Goal: Communication & Community: Answer question/provide support

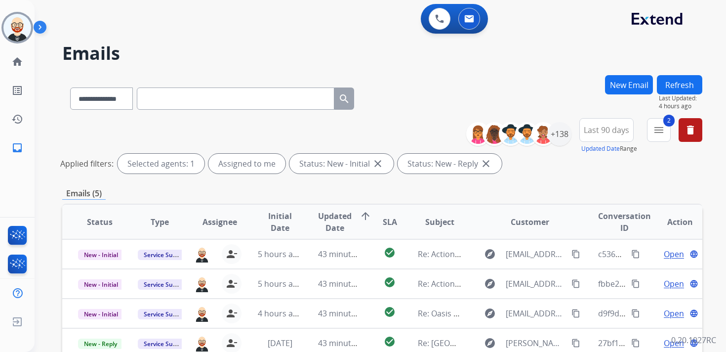
select select "**********"
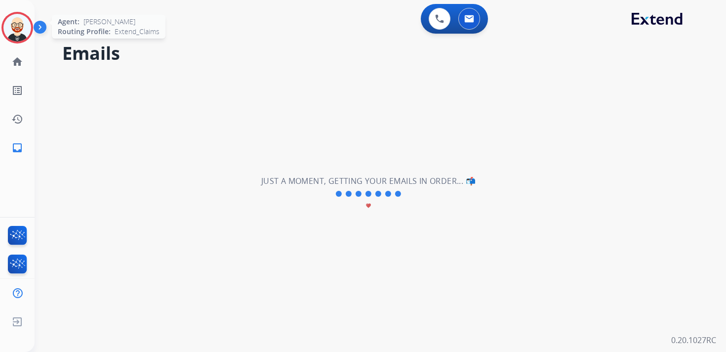
click at [14, 20] on img at bounding box center [17, 28] width 28 height 28
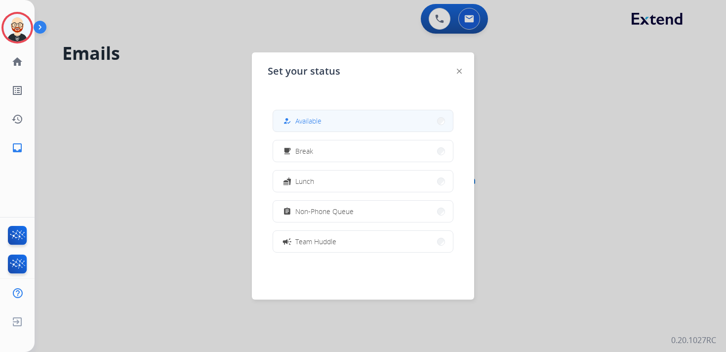
click at [310, 122] on span "Available" at bounding box center [308, 121] width 26 height 10
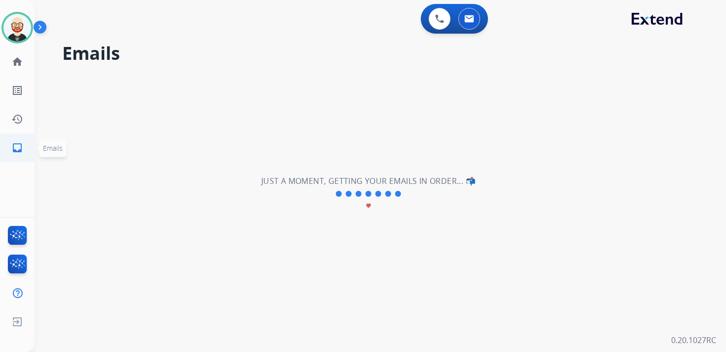
click at [13, 146] on mat-icon "inbox" at bounding box center [17, 148] width 12 height 12
click at [21, 115] on mat-icon "history" at bounding box center [17, 119] width 12 height 12
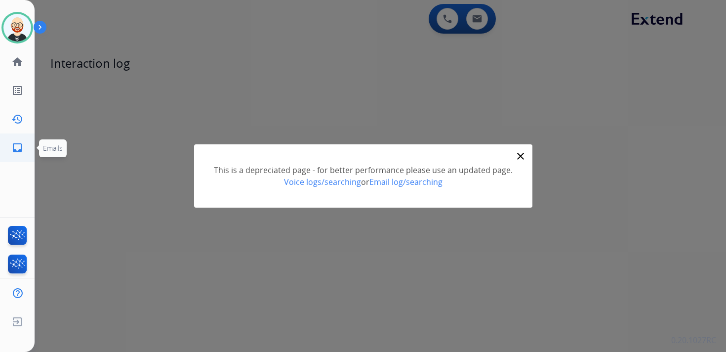
click at [20, 145] on mat-icon "inbox" at bounding box center [17, 148] width 12 height 12
select select "**********"
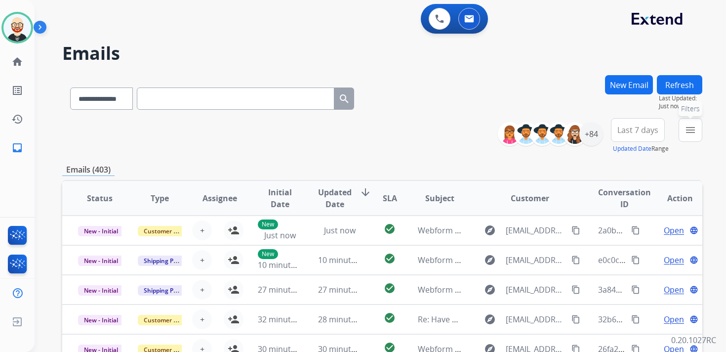
click at [687, 134] on mat-icon "menu" at bounding box center [691, 130] width 12 height 12
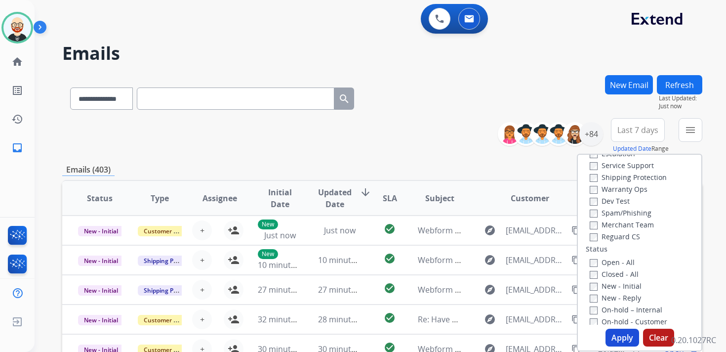
scroll to position [49, 0]
click at [614, 288] on label "New - Initial" at bounding box center [616, 285] width 52 height 9
click at [614, 297] on label "New - Reply" at bounding box center [615, 296] width 51 height 9
click at [605, 168] on label "Service Support" at bounding box center [622, 164] width 64 height 9
click at [613, 336] on button "Apply" at bounding box center [623, 338] width 34 height 18
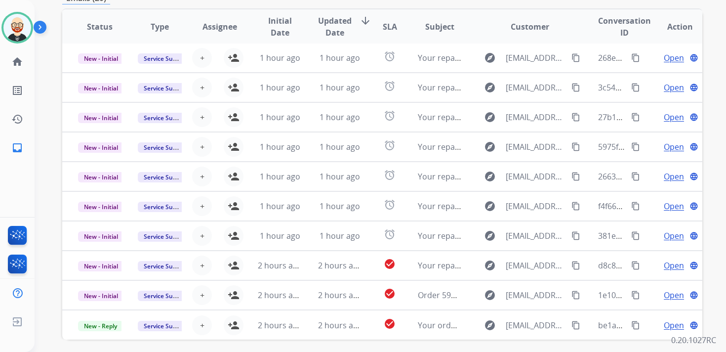
scroll to position [192, 0]
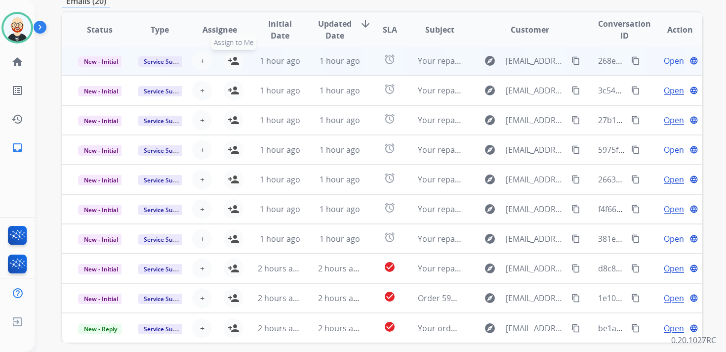
click at [235, 61] on mat-icon "person_add" at bounding box center [234, 61] width 12 height 12
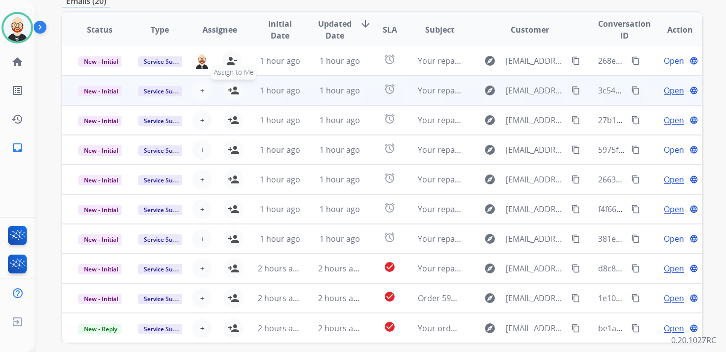
click at [232, 89] on mat-icon "person_add" at bounding box center [234, 90] width 12 height 12
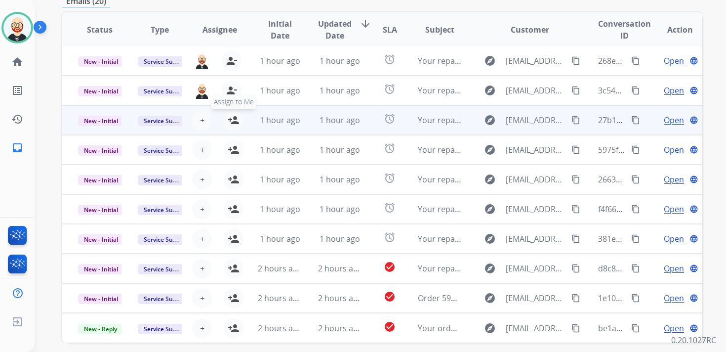
click at [231, 116] on mat-icon "person_add" at bounding box center [234, 120] width 12 height 12
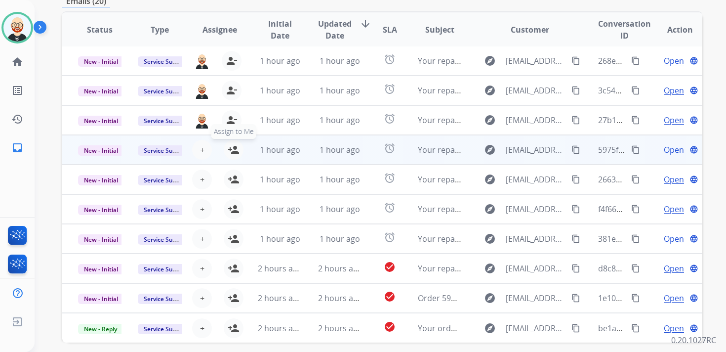
click at [231, 147] on mat-icon "person_add" at bounding box center [234, 150] width 12 height 12
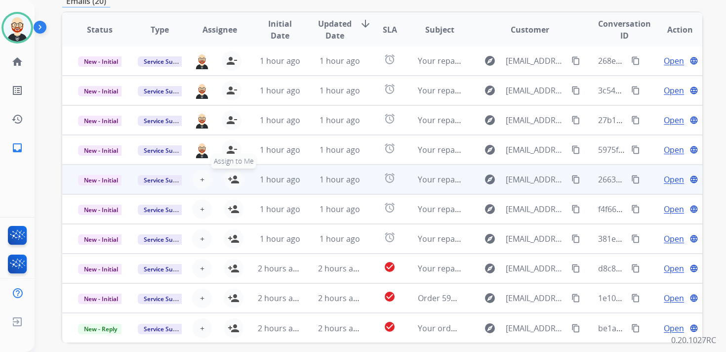
click at [230, 178] on mat-icon "person_add" at bounding box center [234, 179] width 12 height 12
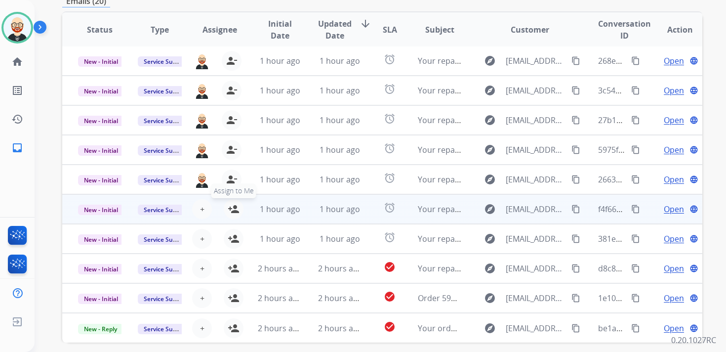
click at [232, 210] on mat-icon "person_add" at bounding box center [234, 209] width 12 height 12
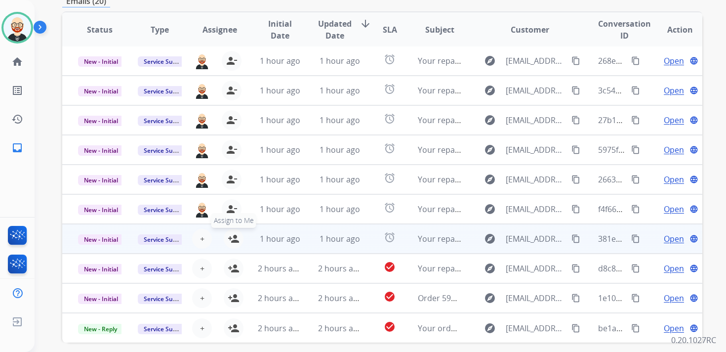
click at [231, 236] on mat-icon "person_add" at bounding box center [234, 239] width 12 height 12
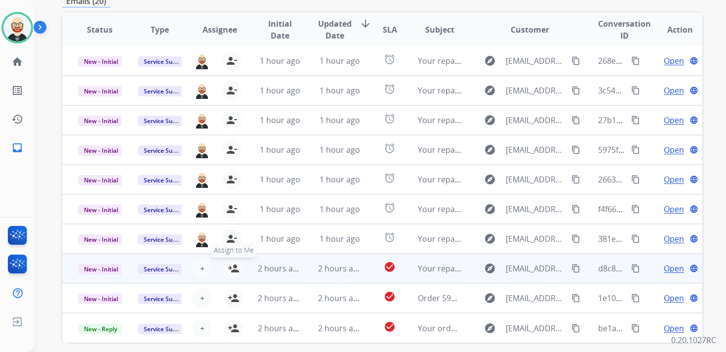
click at [234, 265] on mat-icon "person_add" at bounding box center [234, 268] width 12 height 12
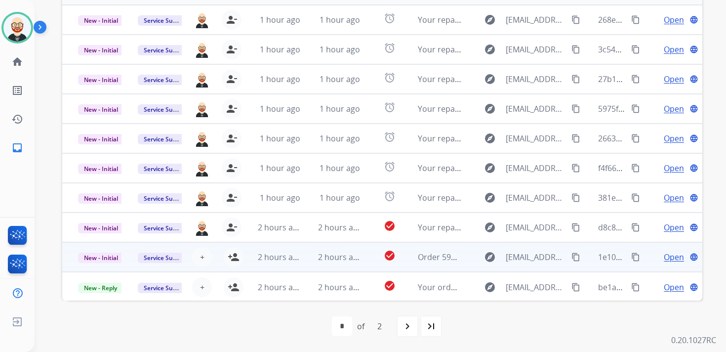
scroll to position [0, 0]
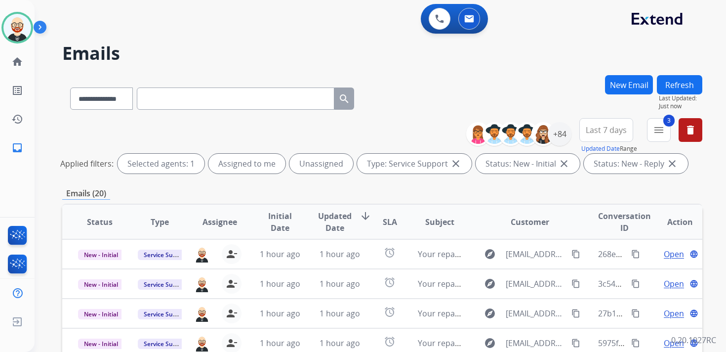
click at [682, 87] on button "Refresh" at bounding box center [679, 84] width 45 height 19
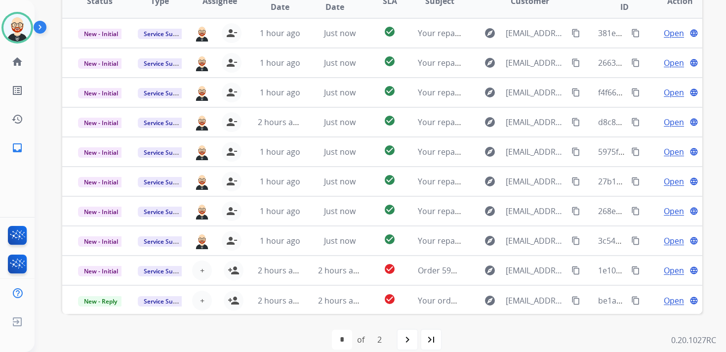
scroll to position [1, 0]
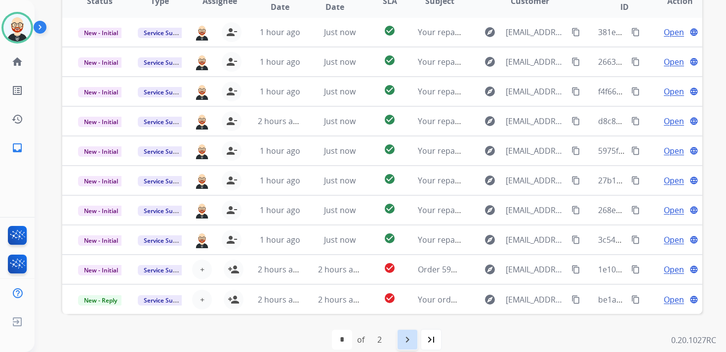
click at [401, 337] on div "navigate_next" at bounding box center [408, 340] width 22 height 22
select select "*"
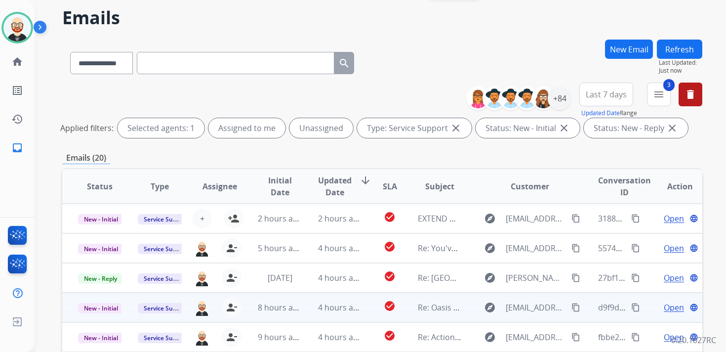
scroll to position [0, 0]
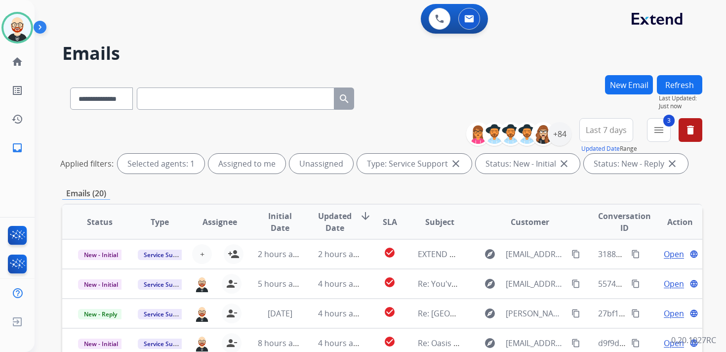
click at [331, 214] on span "Updated Date" at bounding box center [335, 222] width 34 height 24
click at [665, 132] on mat-icon "menu" at bounding box center [659, 130] width 12 height 12
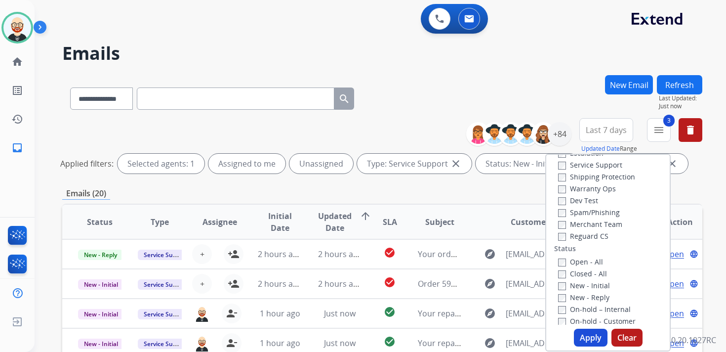
click at [603, 167] on label "Service Support" at bounding box center [590, 164] width 64 height 9
click at [594, 333] on button "Apply" at bounding box center [591, 338] width 34 height 18
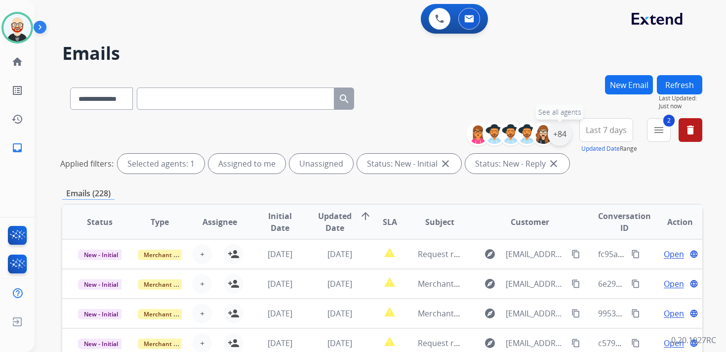
click at [559, 136] on div "+84" at bounding box center [560, 134] width 24 height 24
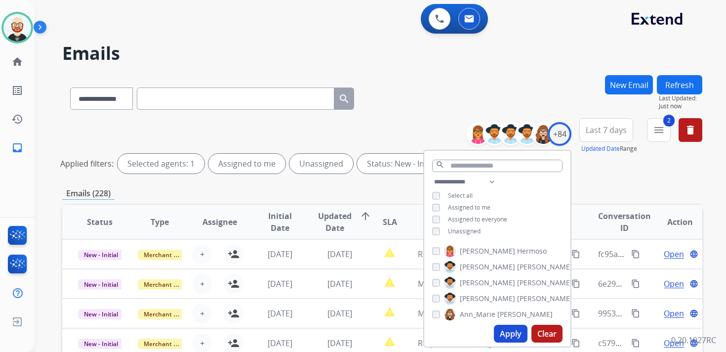
click at [459, 229] on span "Unassigned" at bounding box center [464, 231] width 33 height 8
click at [509, 333] on button "Apply" at bounding box center [511, 334] width 34 height 18
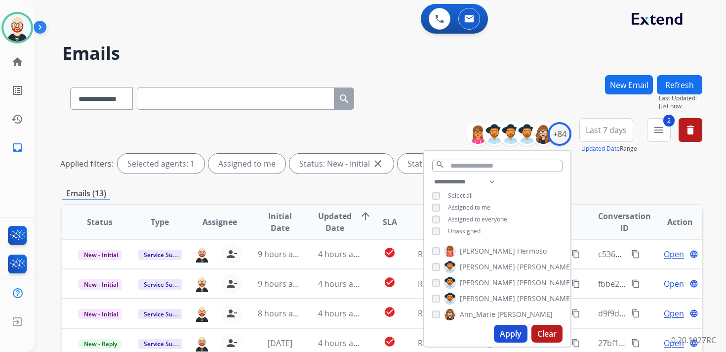
click at [593, 189] on div "Emails (13)" at bounding box center [382, 193] width 640 height 12
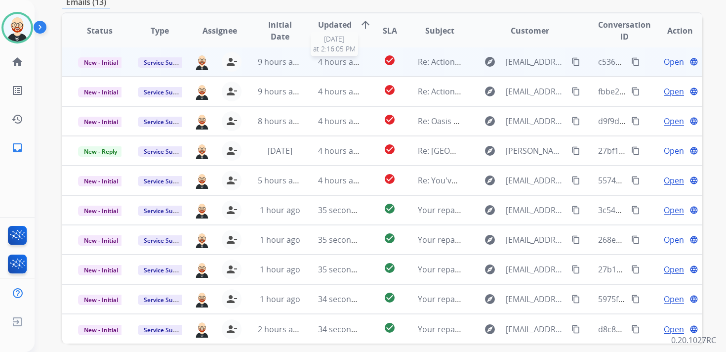
scroll to position [190, 0]
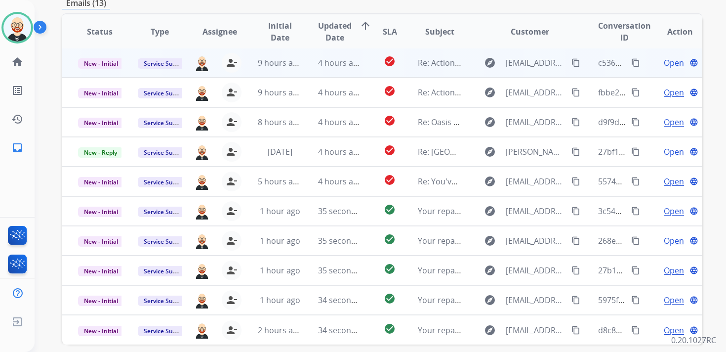
click at [664, 63] on span "Open" at bounding box center [674, 63] width 20 height 12
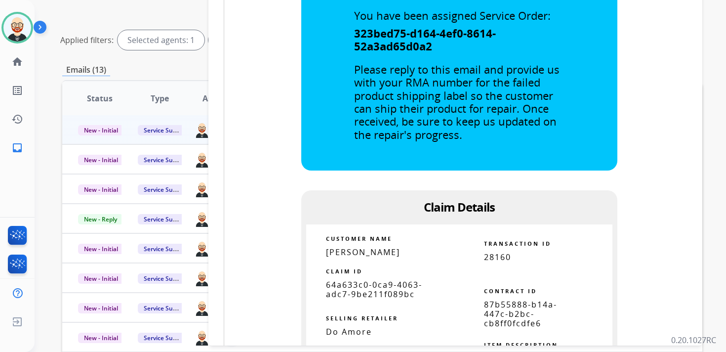
scroll to position [495, 0]
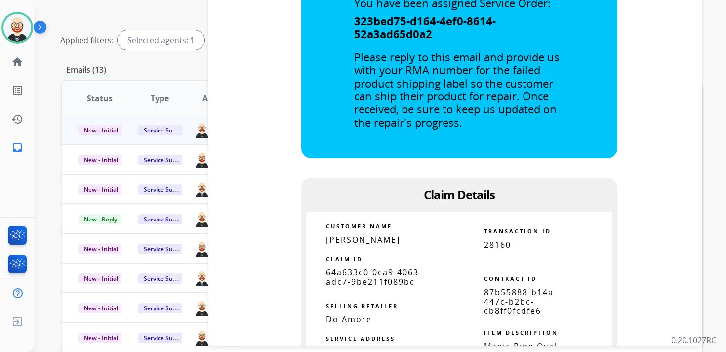
click at [390, 273] on span "64a633c0-0ca9-4063-adc7-9be211f089bc" at bounding box center [374, 277] width 96 height 20
copy tbody
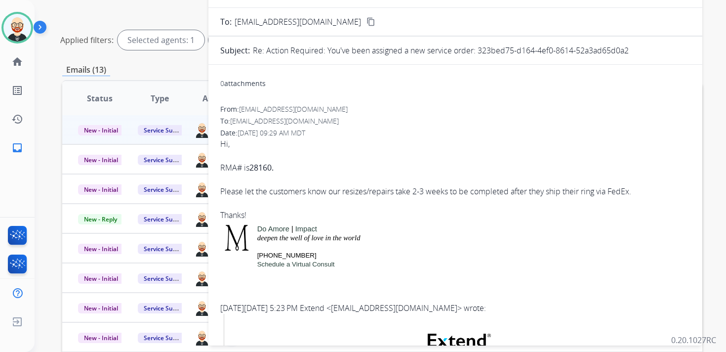
scroll to position [0, 0]
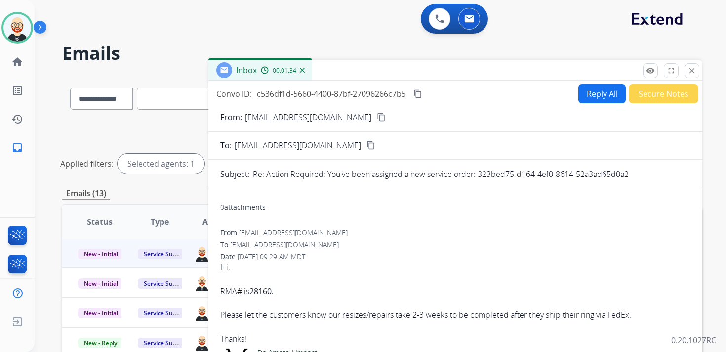
click at [422, 96] on mat-icon "content_copy" at bounding box center [418, 93] width 9 height 9
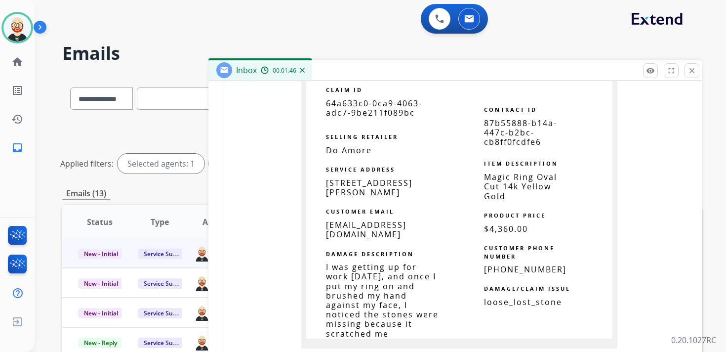
scroll to position [772, 0]
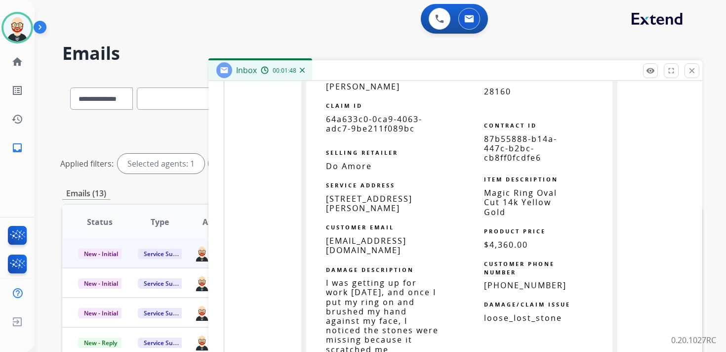
copy tbody
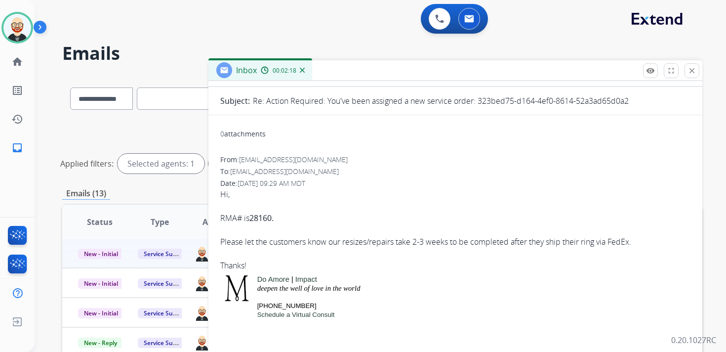
scroll to position [0, 0]
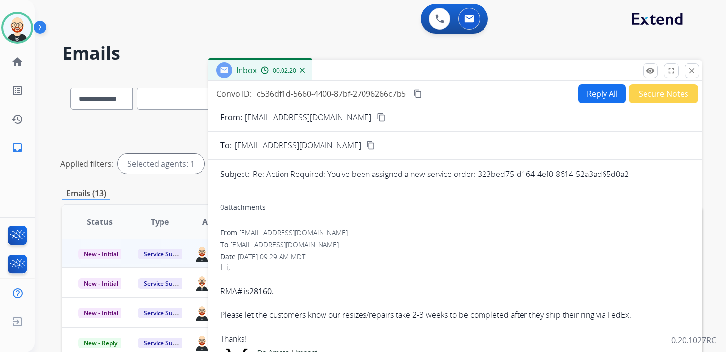
click at [418, 92] on mat-icon "content_copy" at bounding box center [418, 93] width 9 height 9
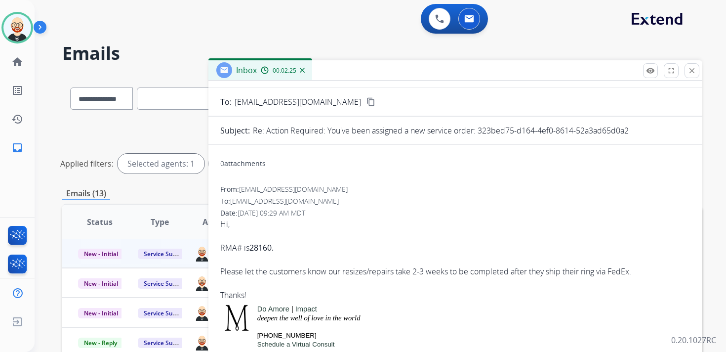
scroll to position [45, 0]
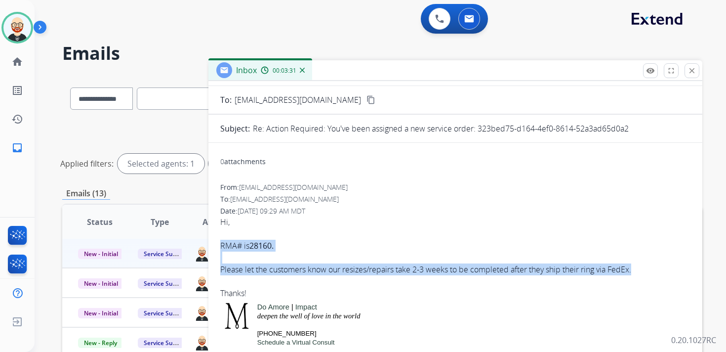
drag, startPoint x: 220, startPoint y: 244, endPoint x: 646, endPoint y: 264, distance: 425.8
click at [646, 264] on div "Hi, RMA# is 28160. Please let the customers know our resizes/repairs take 2-3 w…" at bounding box center [455, 257] width 470 height 83
copy div "RMA# is 28160. Please let the customers know our resizes/repairs take 2-3 weeks…"
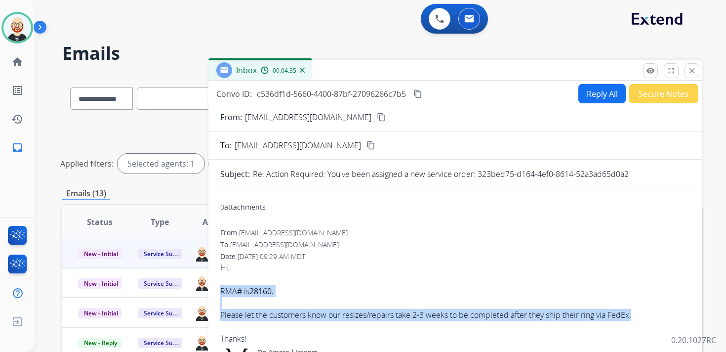
click at [586, 95] on button "Reply All" at bounding box center [602, 93] width 47 height 19
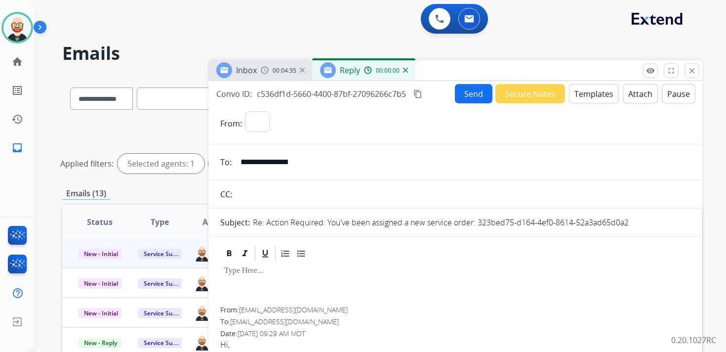
select select "**********"
click at [260, 276] on div at bounding box center [455, 284] width 470 height 44
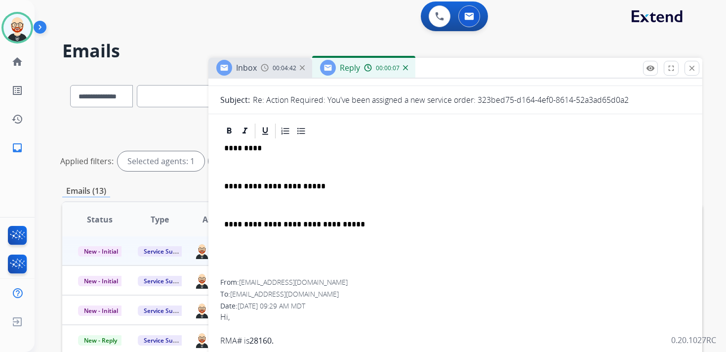
scroll to position [83, 0]
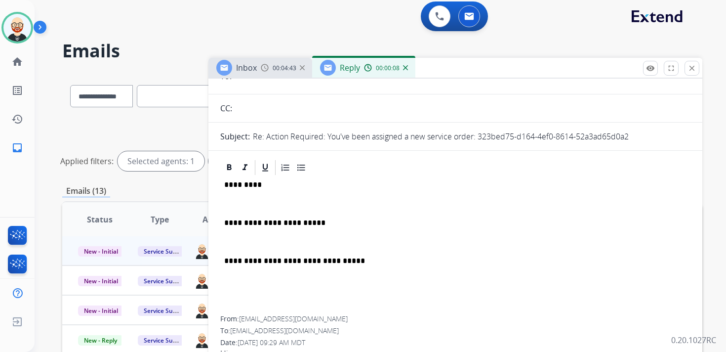
click at [242, 201] on p at bounding box center [455, 203] width 462 height 9
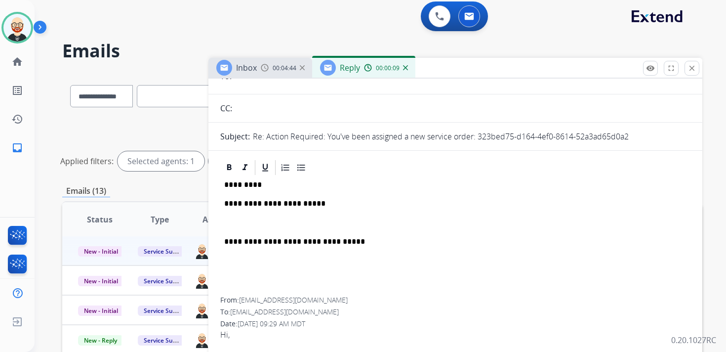
click at [248, 224] on p at bounding box center [455, 222] width 462 height 9
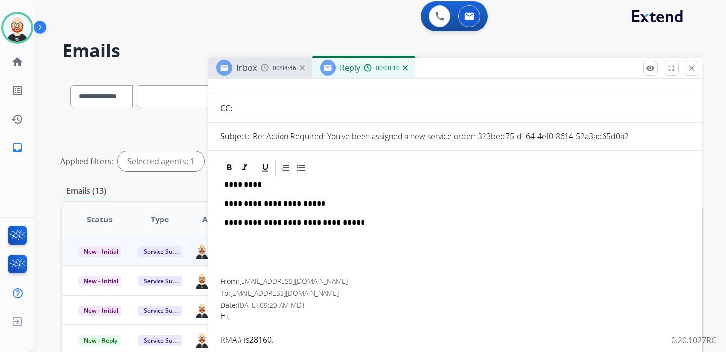
scroll to position [0, 0]
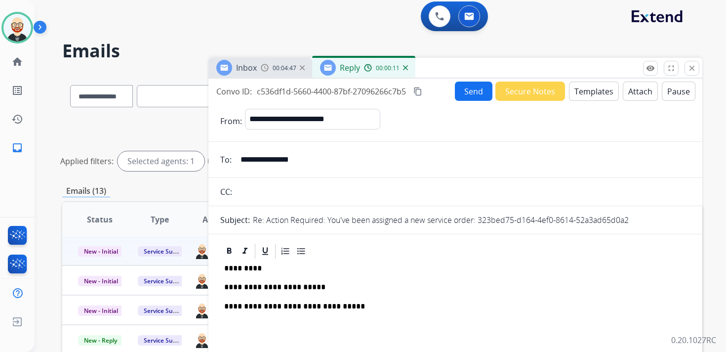
click at [463, 89] on button "Send" at bounding box center [474, 91] width 38 height 19
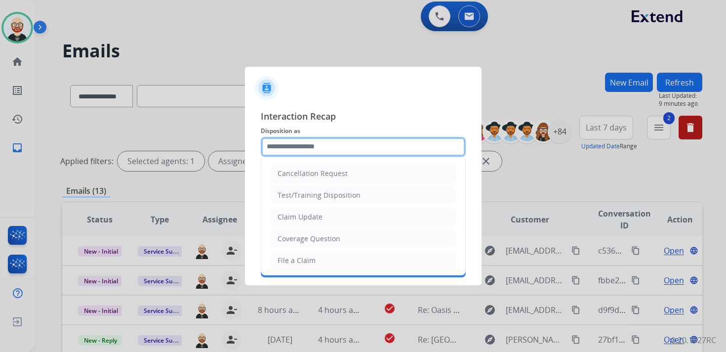
click at [333, 145] on input "text" at bounding box center [363, 147] width 205 height 20
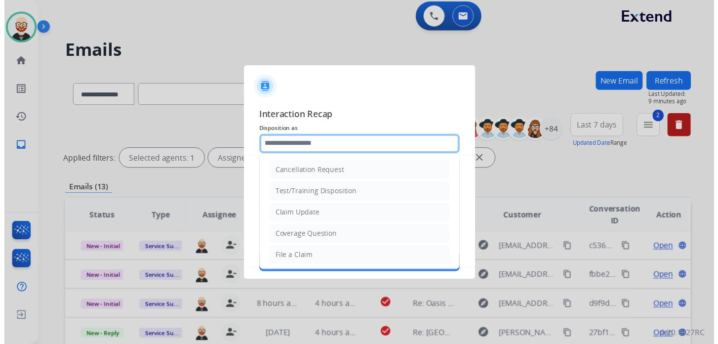
scroll to position [148, 0]
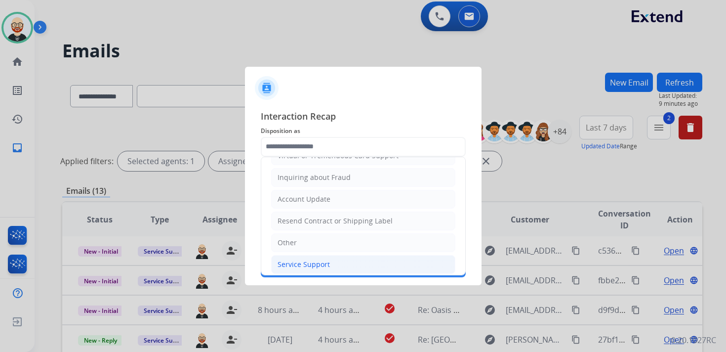
click at [308, 259] on div "Service Support" at bounding box center [304, 264] width 52 height 10
type input "**********"
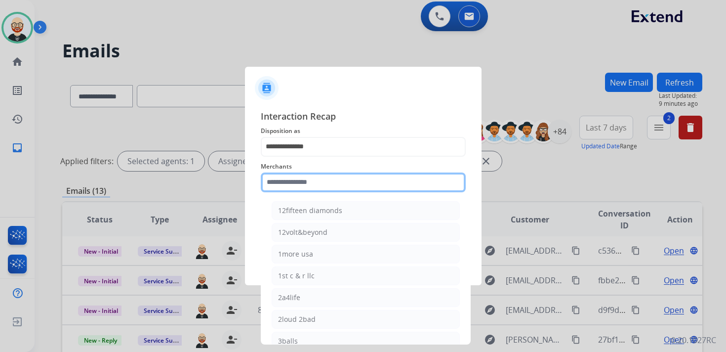
click at [306, 184] on input "text" at bounding box center [363, 182] width 205 height 20
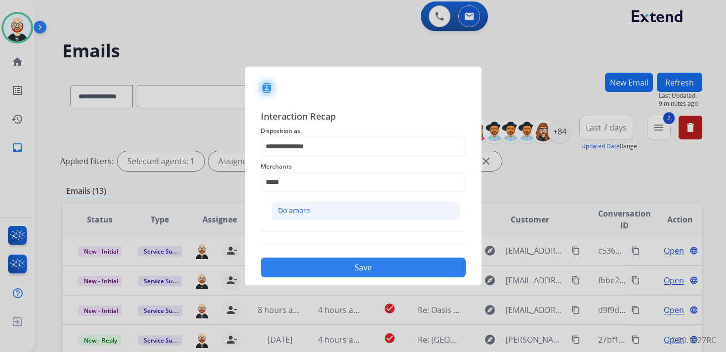
click at [303, 202] on li "Do amore" at bounding box center [366, 210] width 188 height 19
type input "********"
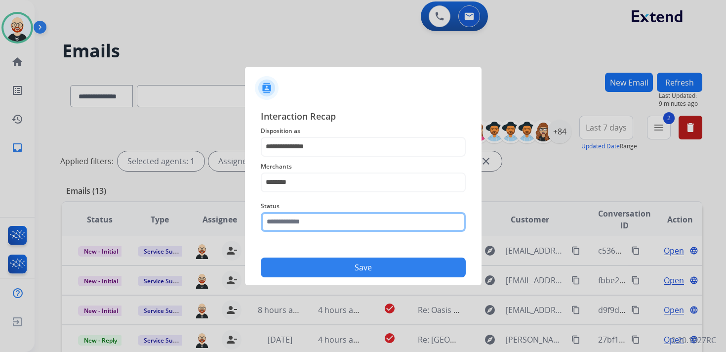
click at [295, 219] on input "text" at bounding box center [363, 222] width 205 height 20
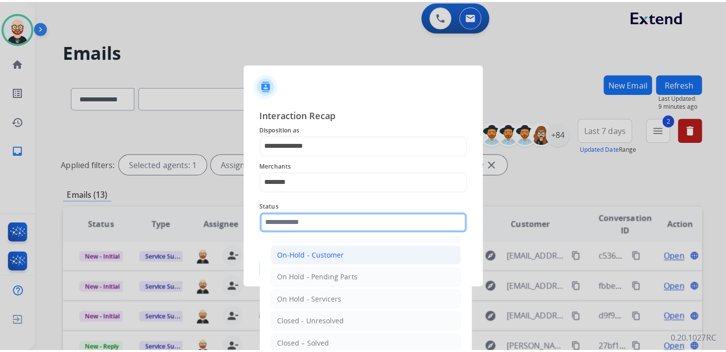
scroll to position [55, 0]
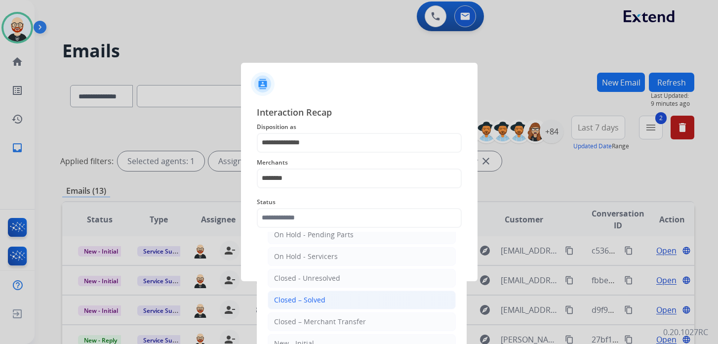
click at [298, 295] on div "Closed – Solved" at bounding box center [299, 300] width 51 height 10
type input "**********"
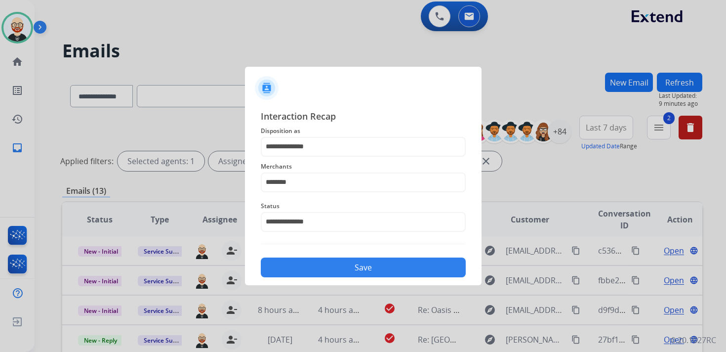
click at [318, 264] on button "Save" at bounding box center [363, 267] width 205 height 20
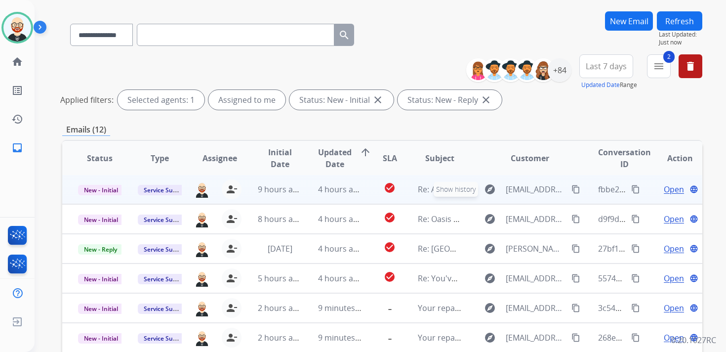
scroll to position [64, 0]
click at [664, 188] on span "Open" at bounding box center [674, 189] width 20 height 12
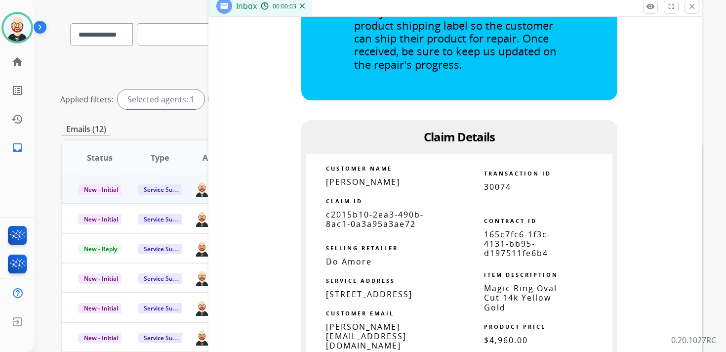
scroll to position [616, 0]
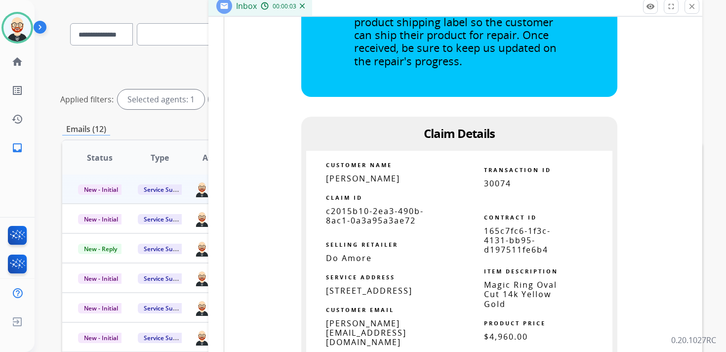
click at [390, 206] on span "c2015b10-2ea3-490b-8ac1-0a3a95a3ae72" at bounding box center [375, 216] width 98 height 20
copy tbody
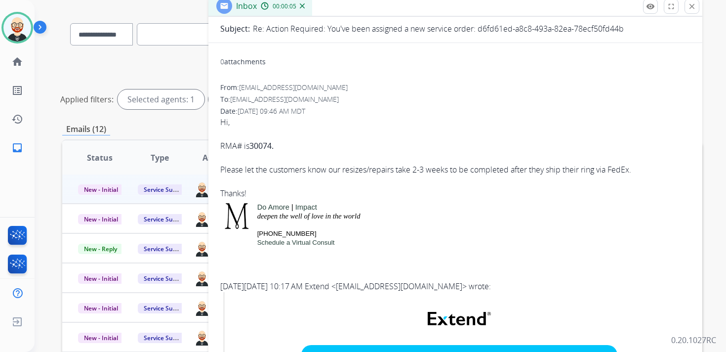
scroll to position [0, 0]
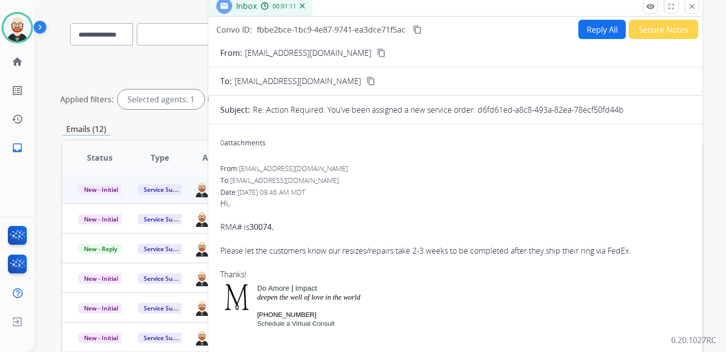
click at [418, 31] on mat-icon "content_copy" at bounding box center [417, 29] width 9 height 9
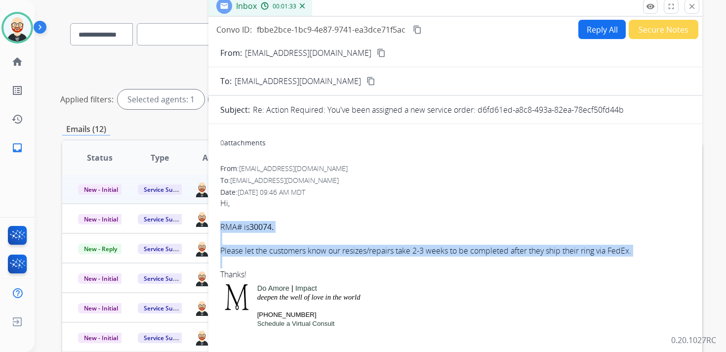
drag, startPoint x: 220, startPoint y: 225, endPoint x: 635, endPoint y: 259, distance: 415.9
click at [635, 259] on div "Hi, RMA# is 30074. Please let the customers know our resizes/repairs take 2-3 w…" at bounding box center [455, 238] width 470 height 83
copy div "RMA# is 30074. Please let the customers know our resizes/repairs take 2-3 weeks…"
click at [589, 27] on button "Reply All" at bounding box center [602, 29] width 47 height 19
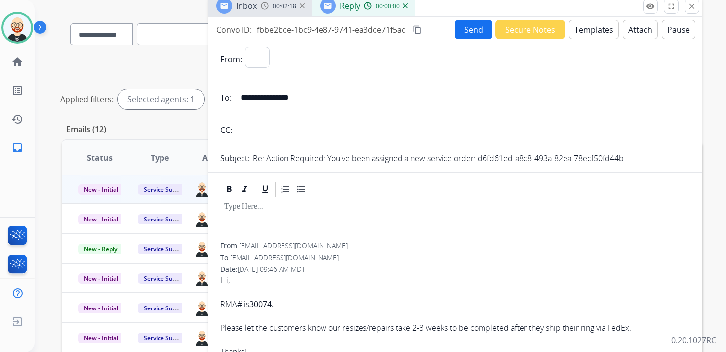
select select "**********"
click at [242, 218] on div at bounding box center [455, 220] width 470 height 44
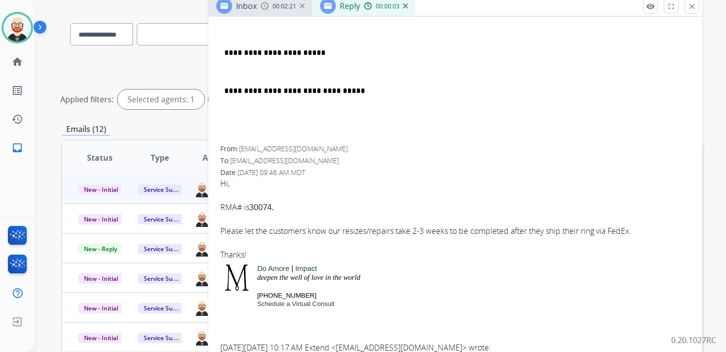
scroll to position [30, 0]
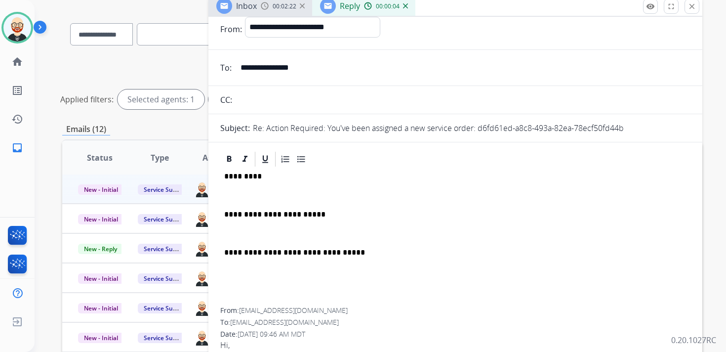
click at [250, 199] on p at bounding box center [455, 195] width 462 height 9
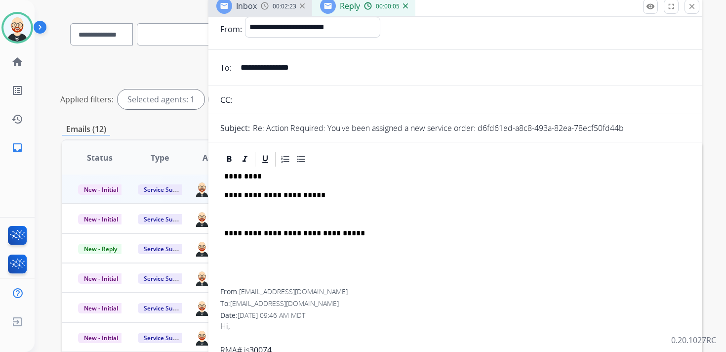
click at [249, 207] on div "**********" at bounding box center [455, 228] width 470 height 121
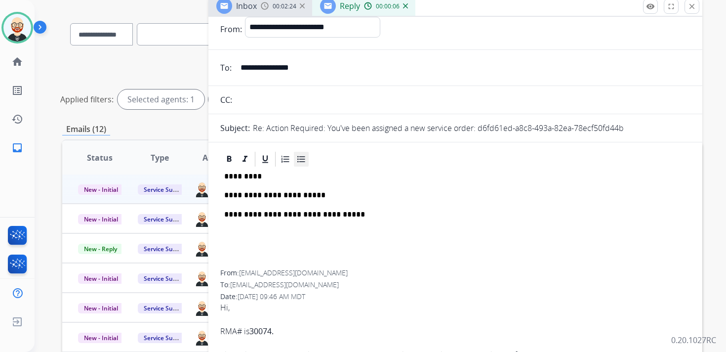
scroll to position [0, 0]
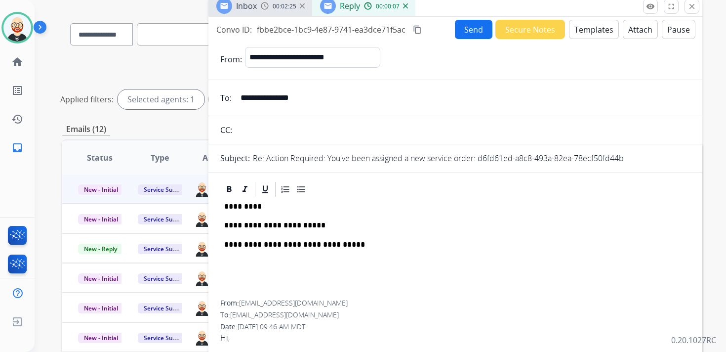
click at [471, 29] on button "Send" at bounding box center [474, 29] width 38 height 19
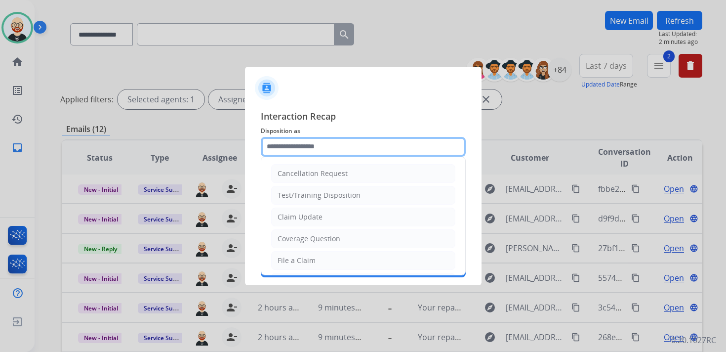
click at [292, 155] on input "text" at bounding box center [363, 147] width 205 height 20
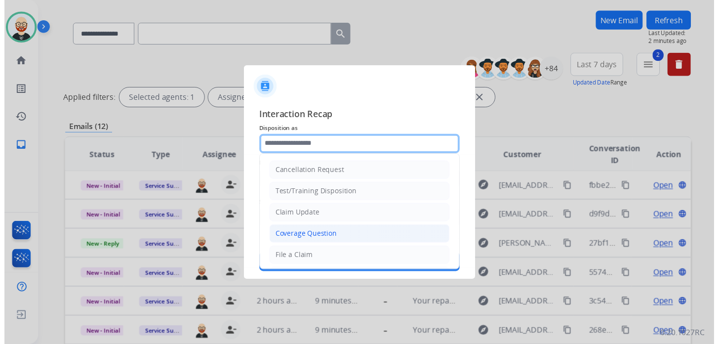
scroll to position [148, 0]
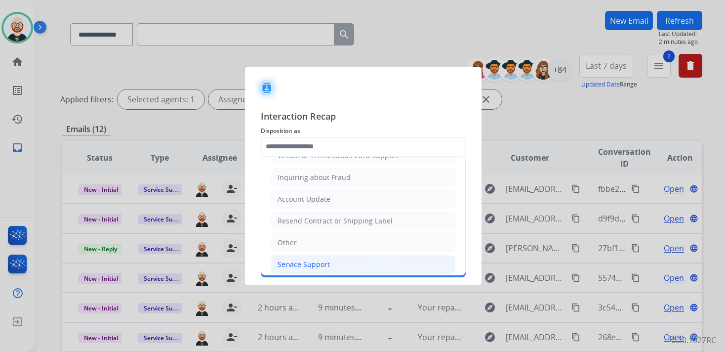
click at [301, 259] on div "Service Support" at bounding box center [304, 264] width 52 height 10
type input "**********"
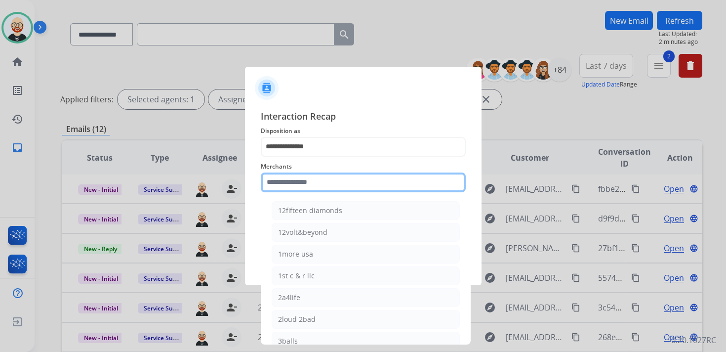
click at [300, 181] on input "text" at bounding box center [363, 182] width 205 height 20
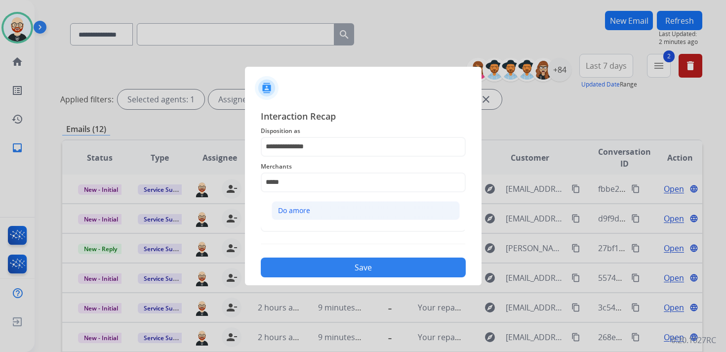
click at [302, 209] on div "Do amore" at bounding box center [294, 211] width 32 height 10
type input "********"
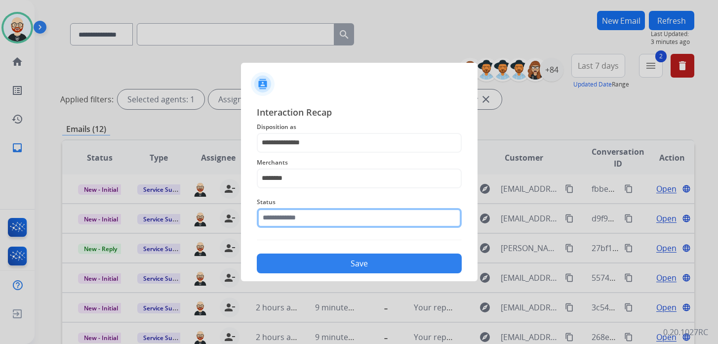
click at [299, 223] on input "text" at bounding box center [359, 218] width 205 height 20
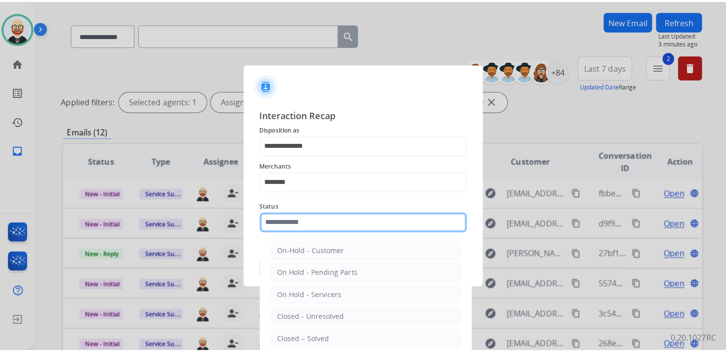
scroll to position [27, 0]
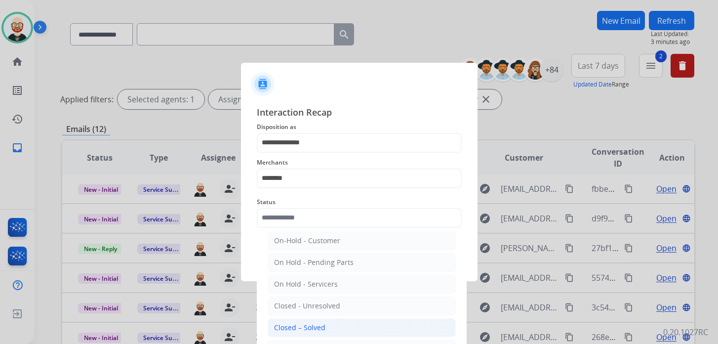
click at [311, 324] on div "Closed – Solved" at bounding box center [299, 328] width 51 height 10
type input "**********"
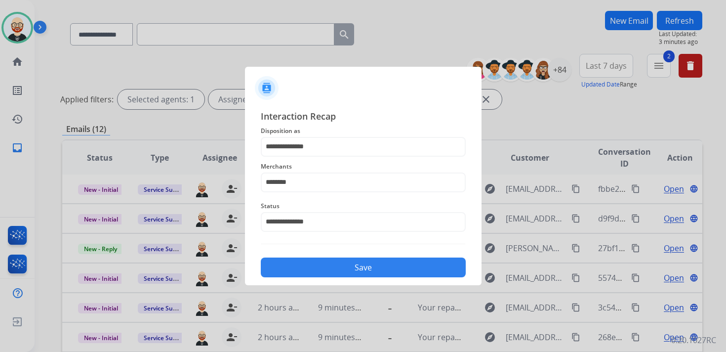
click at [361, 268] on button "Save" at bounding box center [363, 267] width 205 height 20
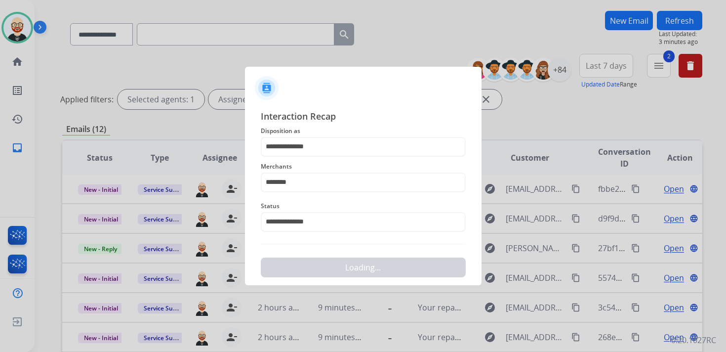
scroll to position [0, 0]
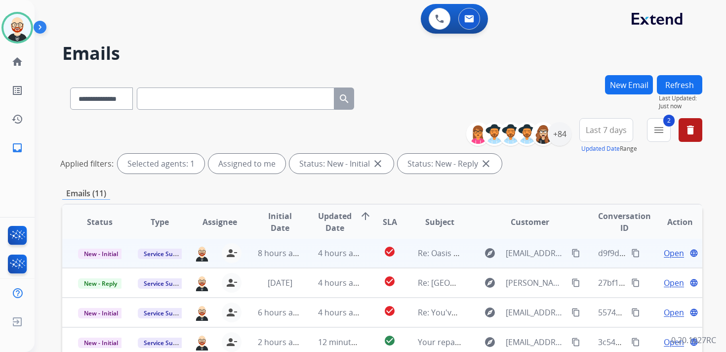
click at [666, 250] on span "Open" at bounding box center [674, 253] width 20 height 12
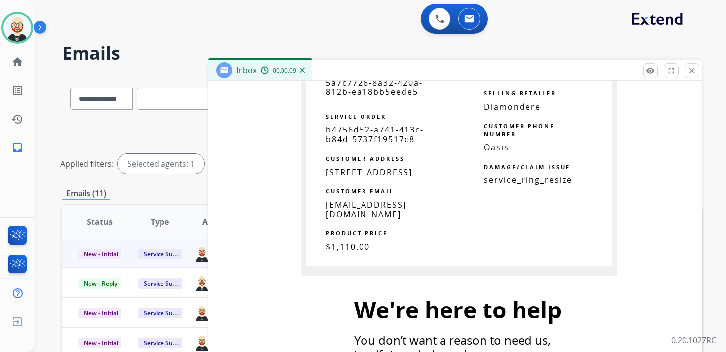
scroll to position [922, 0]
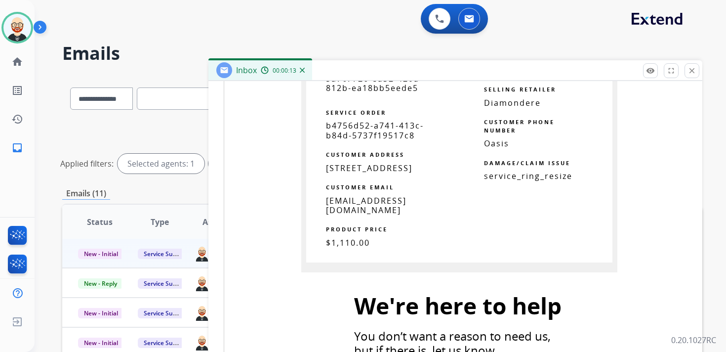
click at [365, 93] on span "5a7c7726-8a32-420a-812b-ea18bb5eede5" at bounding box center [374, 83] width 97 height 20
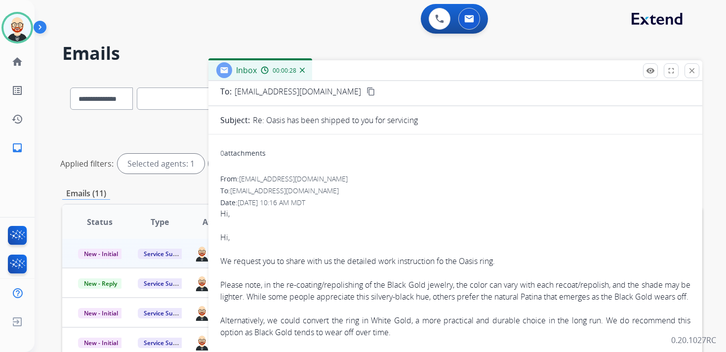
scroll to position [0, 0]
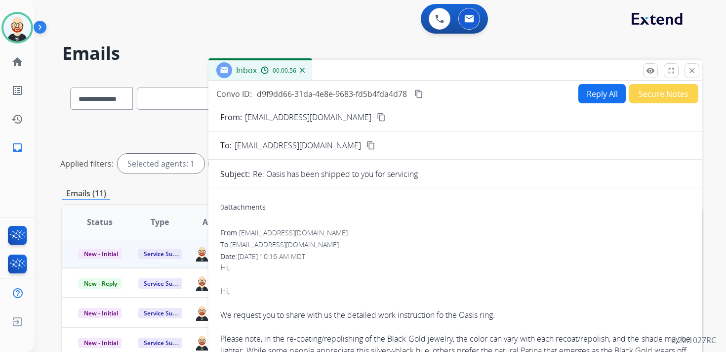
click at [421, 94] on mat-icon "content_copy" at bounding box center [419, 93] width 9 height 9
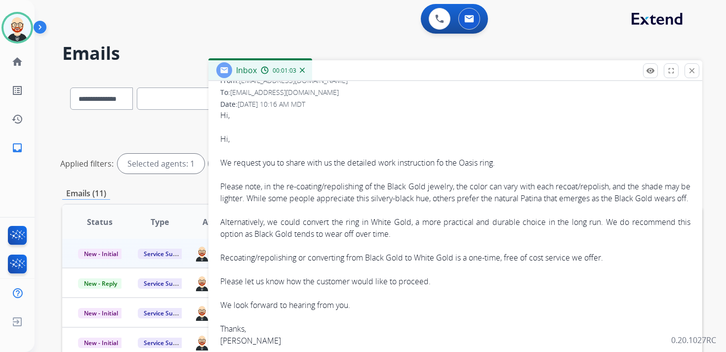
scroll to position [160, 0]
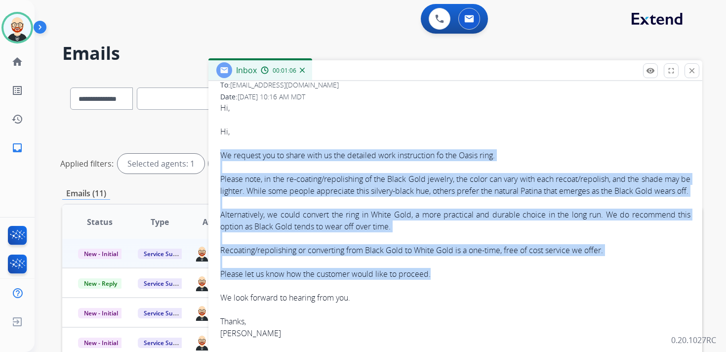
drag, startPoint x: 220, startPoint y: 151, endPoint x: 458, endPoint y: 288, distance: 275.1
copy div "We request you to share with us the detailed work instruction fo the Oasis ring…"
click at [693, 71] on mat-icon "close" at bounding box center [692, 70] width 9 height 9
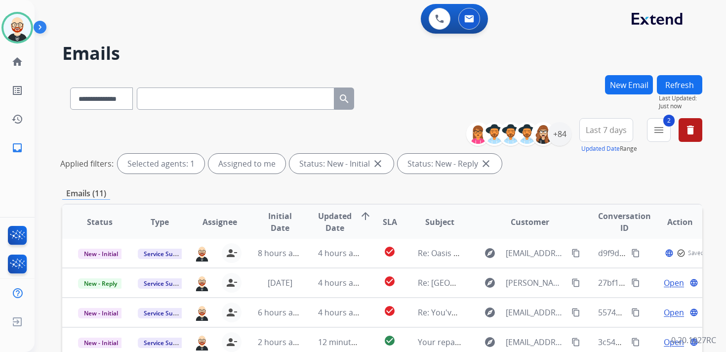
click at [269, 95] on input "text" at bounding box center [236, 98] width 198 height 22
click at [105, 98] on select "**********" at bounding box center [101, 98] width 62 height 22
select select "**********"
click at [70, 87] on select "**********" at bounding box center [101, 98] width 62 height 22
click at [185, 105] on input "text" at bounding box center [236, 98] width 198 height 22
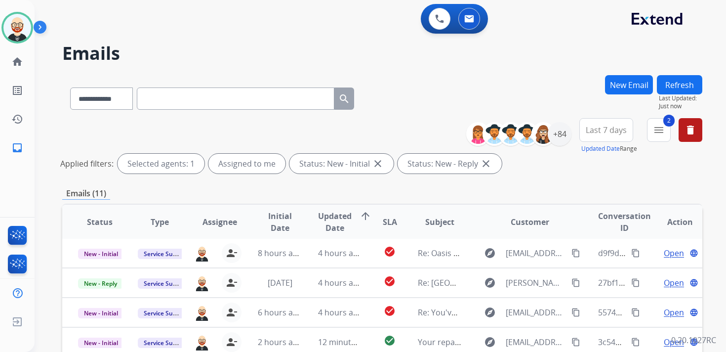
paste input "**********"
type input "**********"
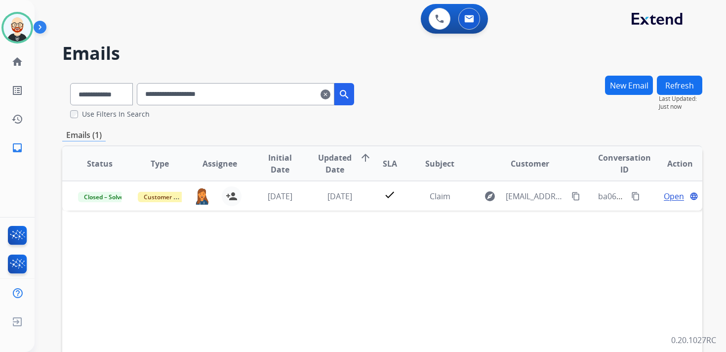
scroll to position [0, 0]
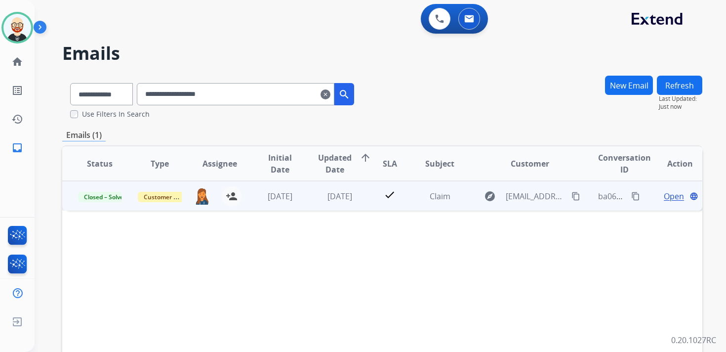
click at [669, 198] on span "Open" at bounding box center [674, 196] width 20 height 12
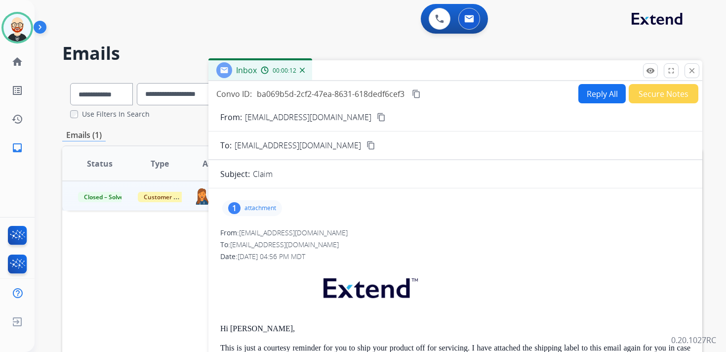
click at [591, 88] on button "Reply All" at bounding box center [602, 93] width 47 height 19
select select "**********"
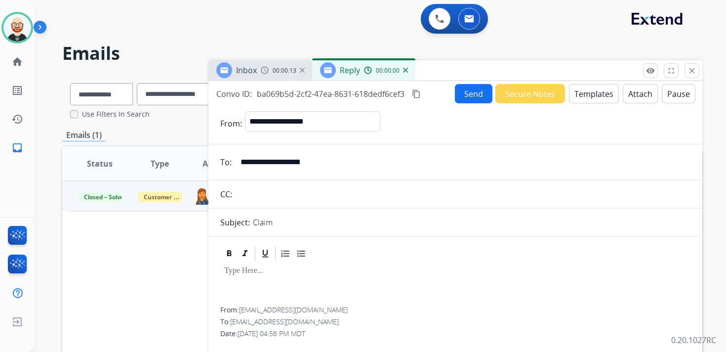
click at [321, 281] on div at bounding box center [455, 284] width 470 height 44
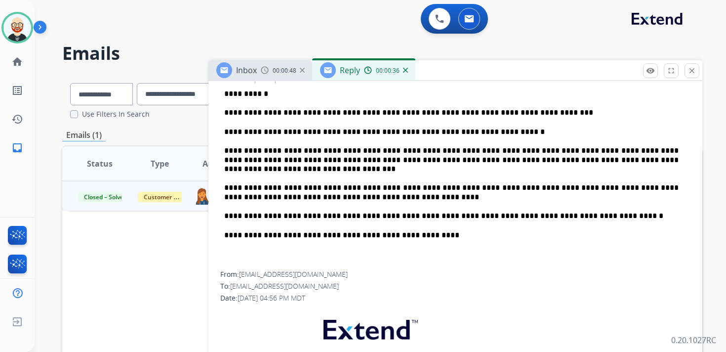
scroll to position [150, 0]
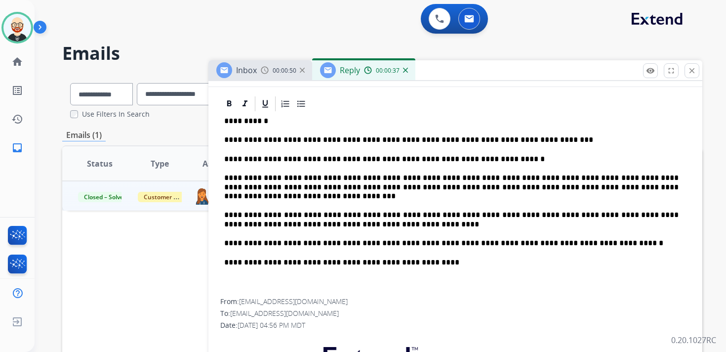
click at [260, 170] on div "**********" at bounding box center [455, 206] width 470 height 186
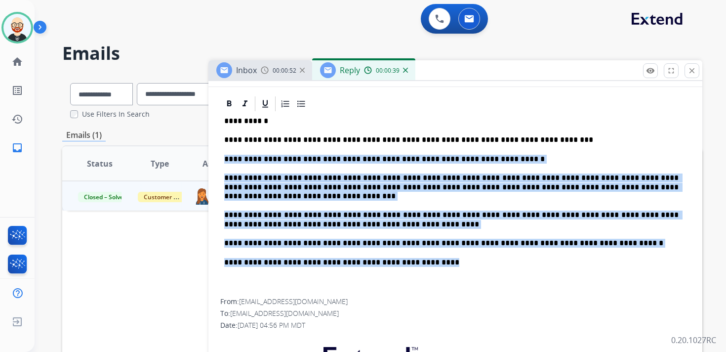
drag, startPoint x: 223, startPoint y: 156, endPoint x: 446, endPoint y: 262, distance: 247.3
click at [446, 262] on div "**********" at bounding box center [455, 206] width 470 height 186
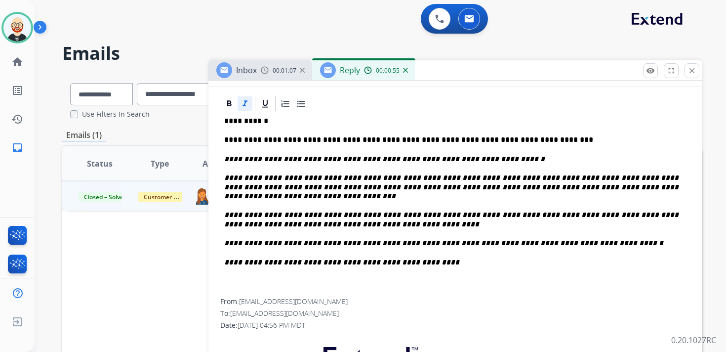
click at [444, 163] on em "**********" at bounding box center [384, 158] width 321 height 7
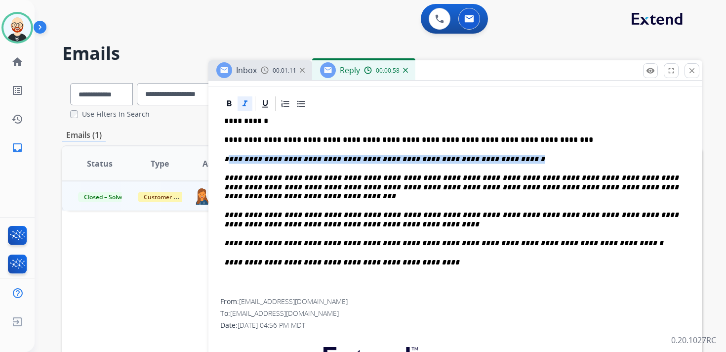
drag, startPoint x: 225, startPoint y: 178, endPoint x: 229, endPoint y: 163, distance: 15.7
click at [229, 163] on div "**********" at bounding box center [455, 206] width 470 height 186
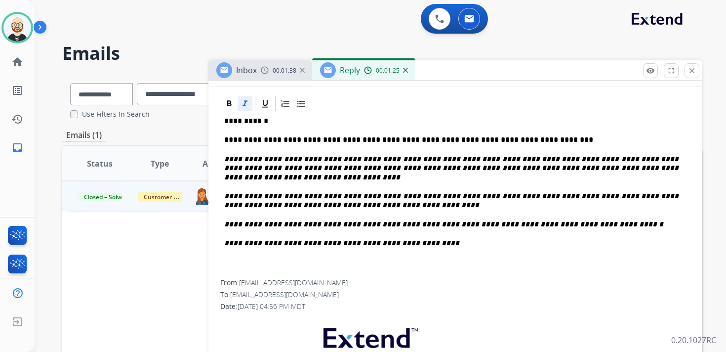
click at [434, 242] on em "**********" at bounding box center [341, 242] width 235 height 7
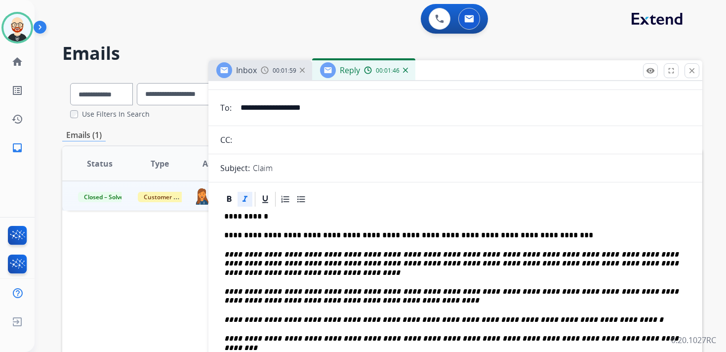
scroll to position [0, 0]
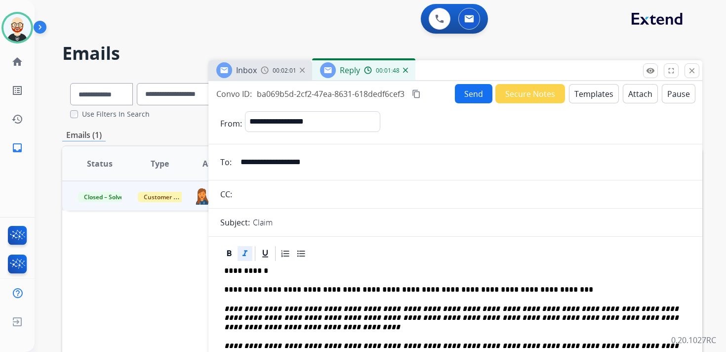
click at [417, 93] on mat-icon "content_copy" at bounding box center [416, 93] width 9 height 9
click at [472, 94] on button "Send" at bounding box center [474, 93] width 38 height 19
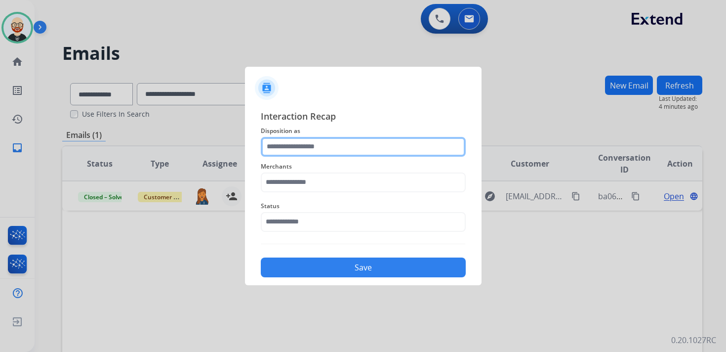
click at [299, 149] on input "text" at bounding box center [363, 147] width 205 height 20
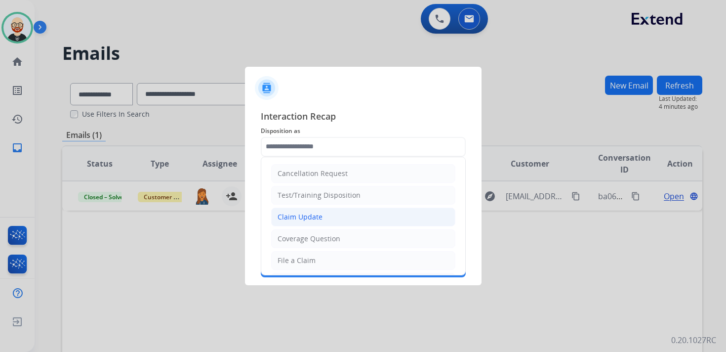
click at [303, 212] on div "Claim Update" at bounding box center [300, 217] width 45 height 10
type input "**********"
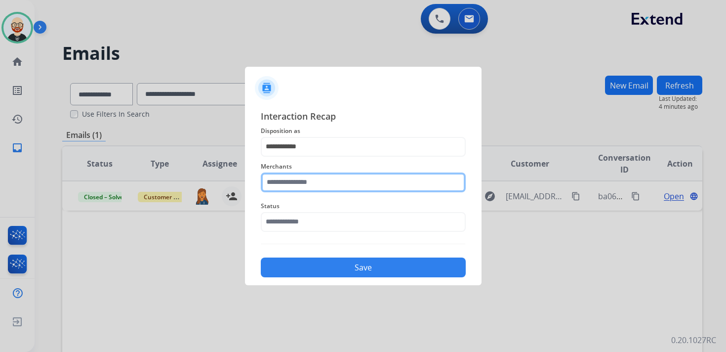
click at [297, 183] on input "text" at bounding box center [363, 182] width 205 height 20
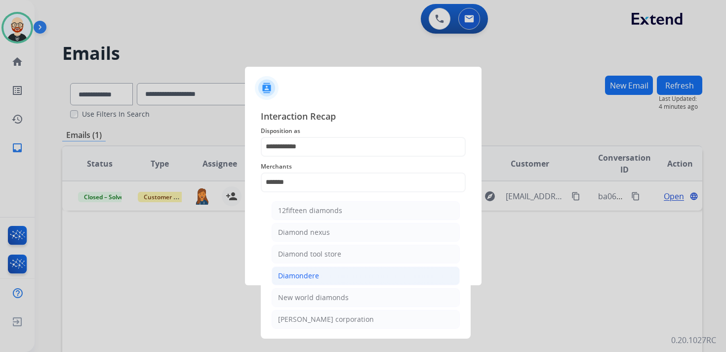
click at [296, 271] on div "Diamondere" at bounding box center [298, 276] width 41 height 10
type input "**********"
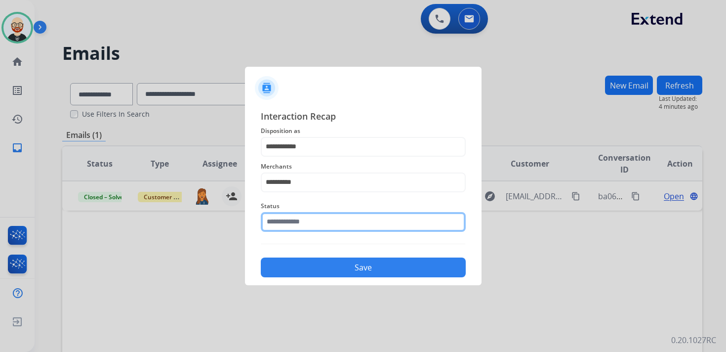
click at [296, 227] on input "text" at bounding box center [363, 222] width 205 height 20
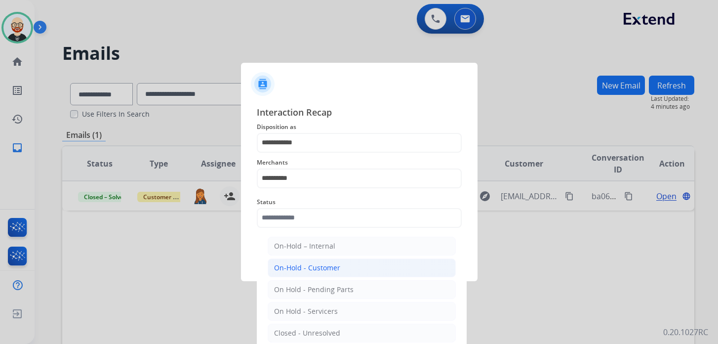
click at [307, 265] on div "On-Hold - Customer" at bounding box center [307, 268] width 66 height 10
type input "**********"
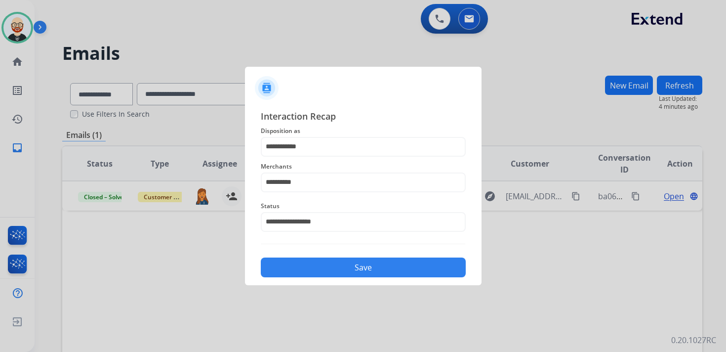
click at [307, 265] on button "Save" at bounding box center [363, 267] width 205 height 20
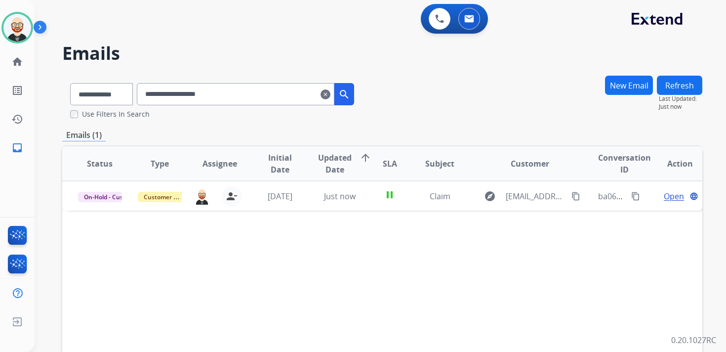
click at [331, 95] on mat-icon "clear" at bounding box center [326, 94] width 10 height 12
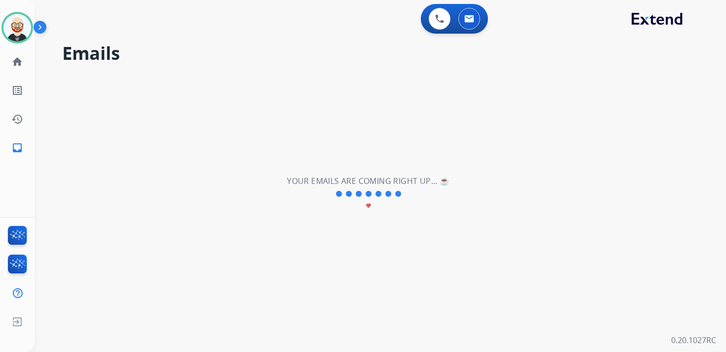
select select "**********"
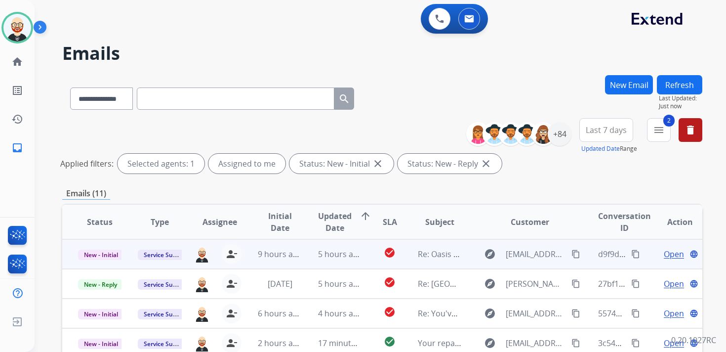
click at [665, 255] on span "Open" at bounding box center [674, 254] width 20 height 12
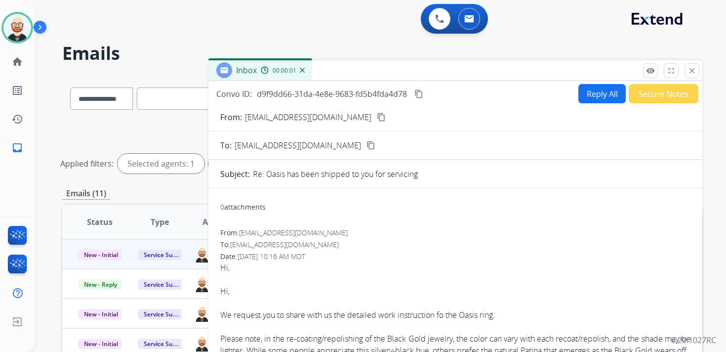
click at [597, 97] on button "Reply All" at bounding box center [602, 93] width 47 height 19
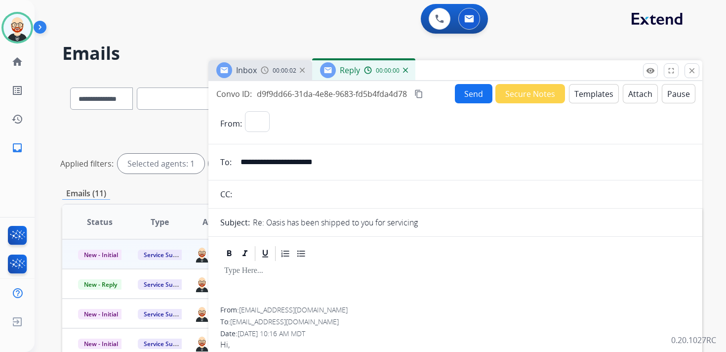
select select "**********"
click at [248, 289] on div at bounding box center [455, 284] width 470 height 44
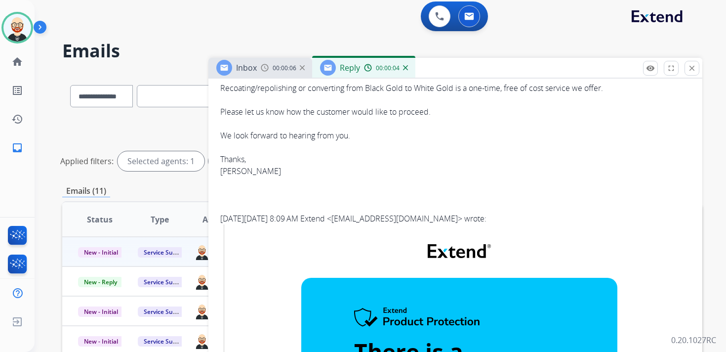
scroll to position [493, 0]
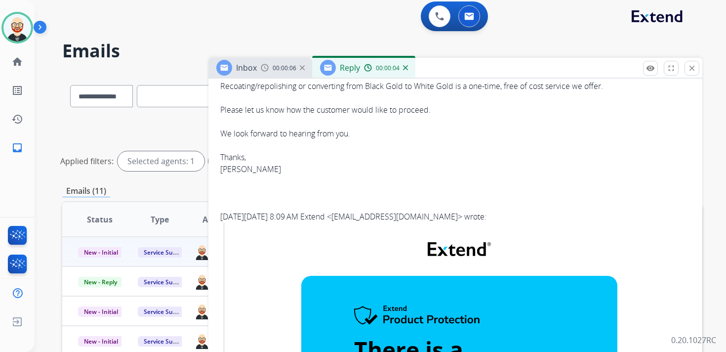
click at [232, 175] on div "Please note, in the re-coating/repolishing of the Black Gold jewelry, the color…" at bounding box center [455, 92] width 470 height 166
copy div "[PERSON_NAME]"
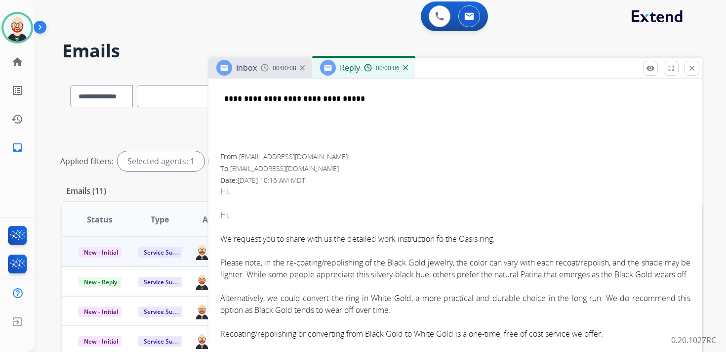
scroll to position [0, 0]
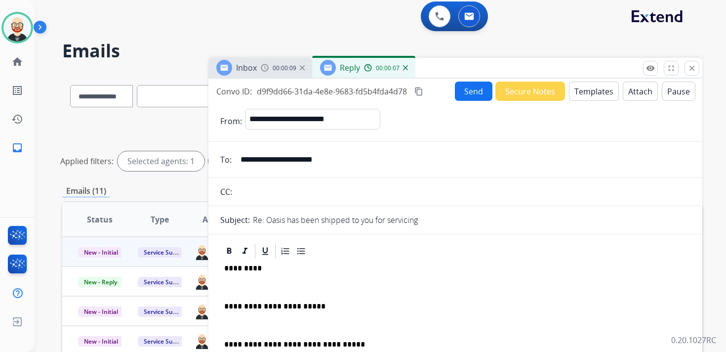
click at [243, 266] on p "*********" at bounding box center [451, 268] width 455 height 9
click at [244, 285] on p at bounding box center [455, 287] width 462 height 9
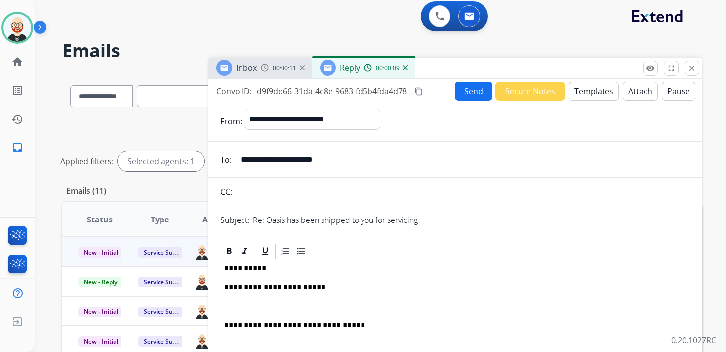
drag, startPoint x: 248, startPoint y: 302, endPoint x: 261, endPoint y: 274, distance: 31.2
click at [248, 302] on p at bounding box center [455, 306] width 462 height 9
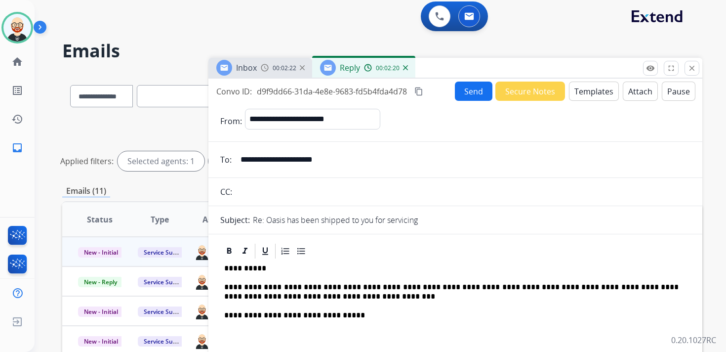
click at [475, 90] on button "Send" at bounding box center [474, 91] width 38 height 19
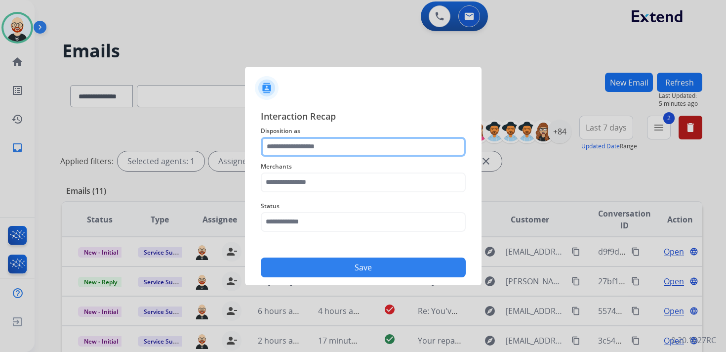
click at [296, 154] on input "text" at bounding box center [363, 147] width 205 height 20
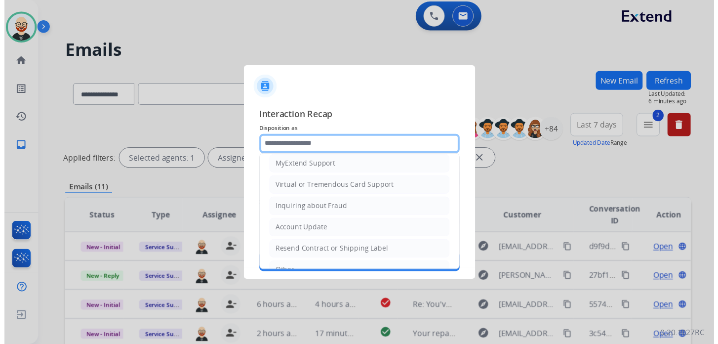
scroll to position [148, 0]
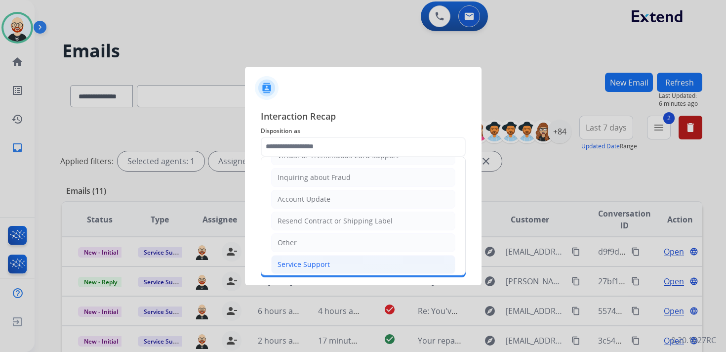
click at [306, 259] on div "Service Support" at bounding box center [304, 264] width 52 height 10
type input "**********"
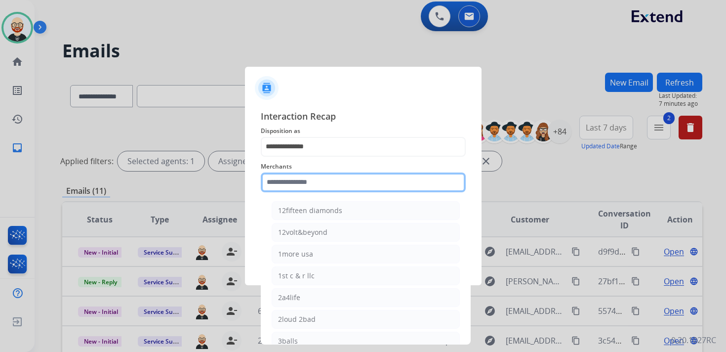
click at [291, 178] on input "text" at bounding box center [363, 182] width 205 height 20
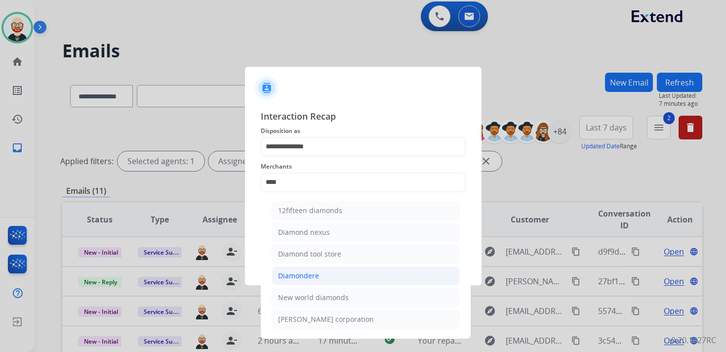
click at [303, 268] on li "Diamondere" at bounding box center [366, 275] width 188 height 19
type input "**********"
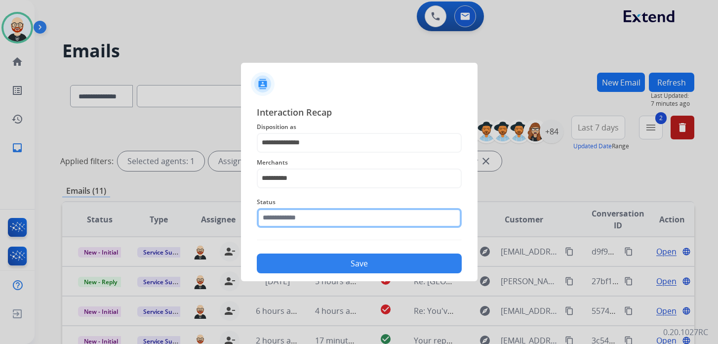
click at [298, 225] on input "text" at bounding box center [359, 218] width 205 height 20
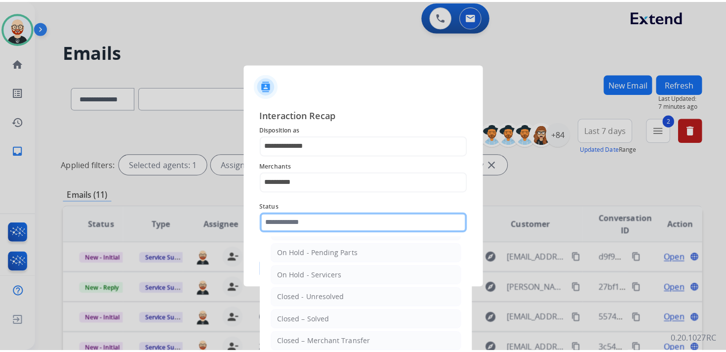
scroll to position [50, 0]
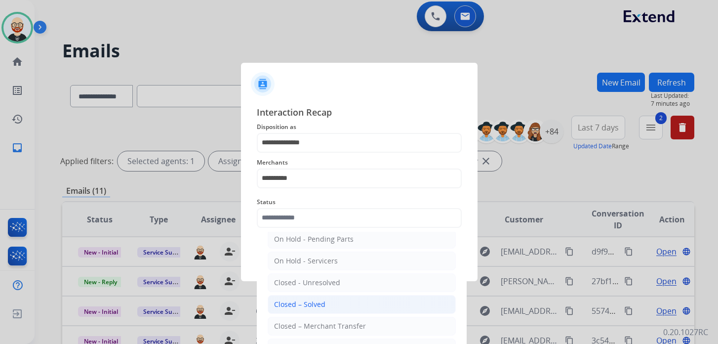
click at [300, 301] on div "Closed – Solved" at bounding box center [299, 304] width 51 height 10
type input "**********"
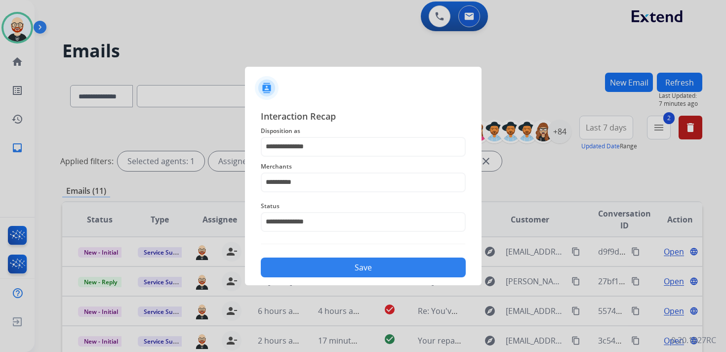
click at [297, 263] on button "Save" at bounding box center [363, 267] width 205 height 20
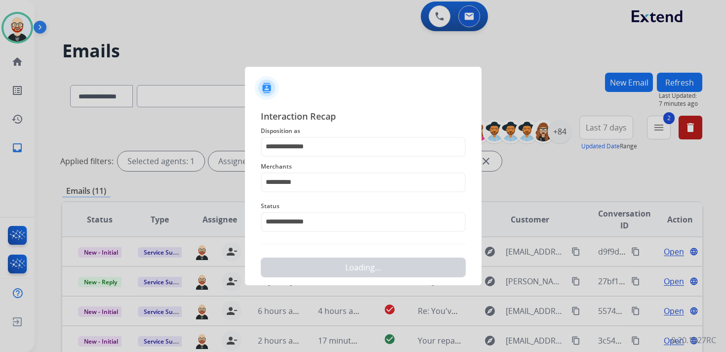
scroll to position [0, 0]
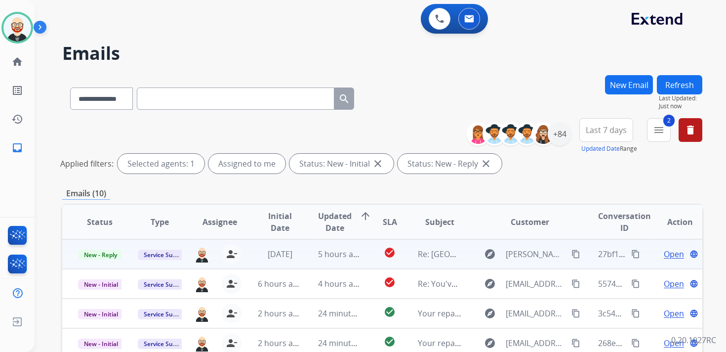
click at [664, 251] on span "Open" at bounding box center [674, 254] width 20 height 12
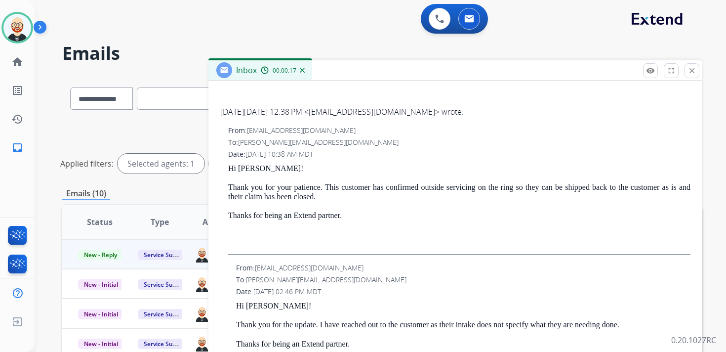
scroll to position [787, 0]
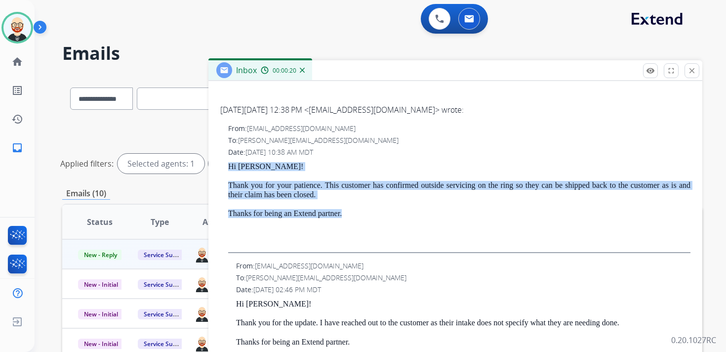
drag, startPoint x: 379, startPoint y: 214, endPoint x: 224, endPoint y: 167, distance: 162.7
click at [224, 167] on div "From: [EMAIL_ADDRESS][DOMAIN_NAME] To: [PERSON_NAME][EMAIL_ADDRESS][DOMAIN_NAME…" at bounding box center [455, 188] width 470 height 129
copy div "Hi [PERSON_NAME]! Thank you for your patience. This customer has confirmed outs…"
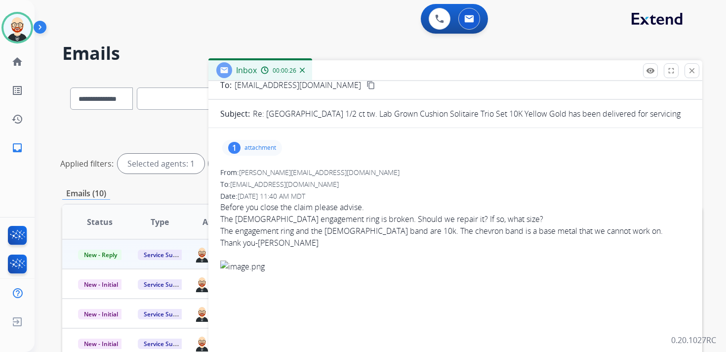
scroll to position [0, 0]
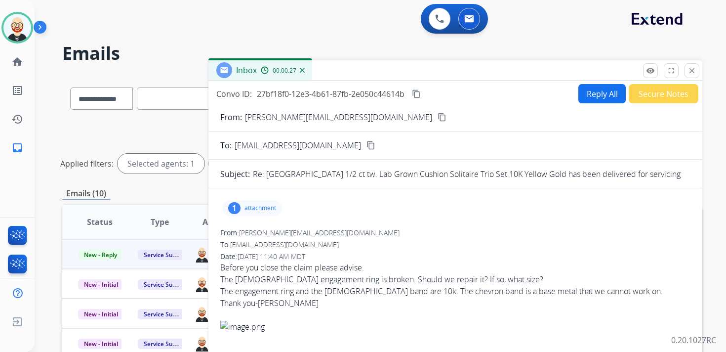
click at [591, 96] on button "Reply All" at bounding box center [602, 93] width 47 height 19
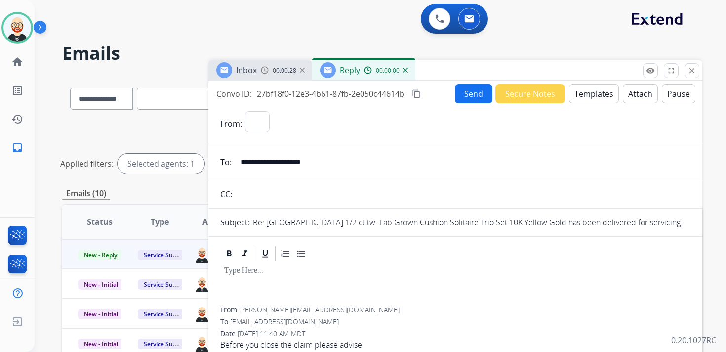
select select "**********"
click at [249, 279] on div at bounding box center [455, 284] width 470 height 44
paste div
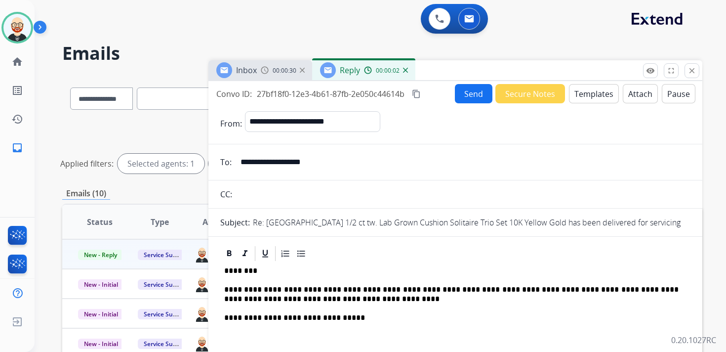
click at [316, 290] on p "**********" at bounding box center [451, 294] width 455 height 18
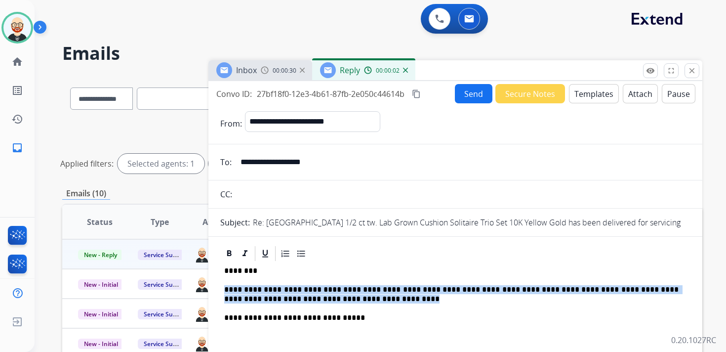
click at [316, 290] on p "**********" at bounding box center [451, 294] width 455 height 18
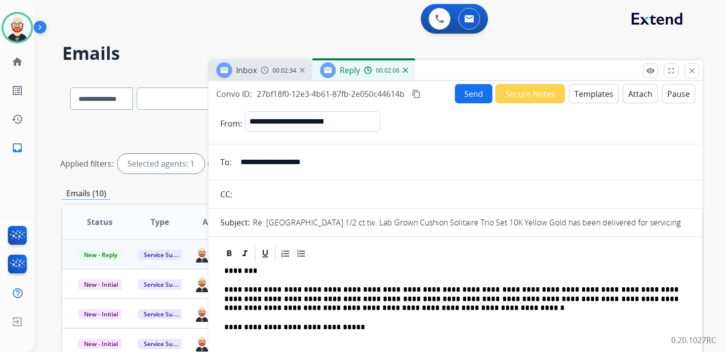
click at [611, 287] on p "**********" at bounding box center [451, 298] width 455 height 27
click at [464, 99] on button "Send" at bounding box center [474, 93] width 38 height 19
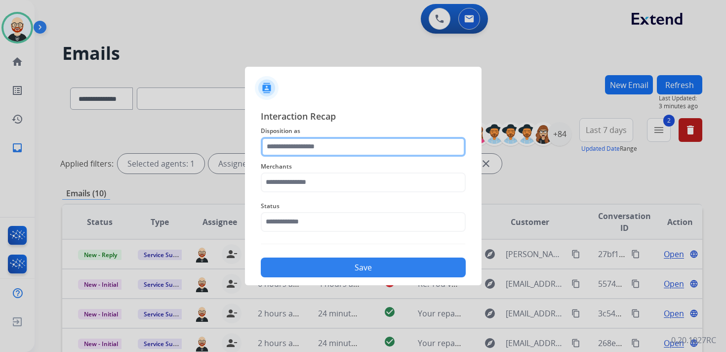
click at [311, 146] on input "text" at bounding box center [363, 147] width 205 height 20
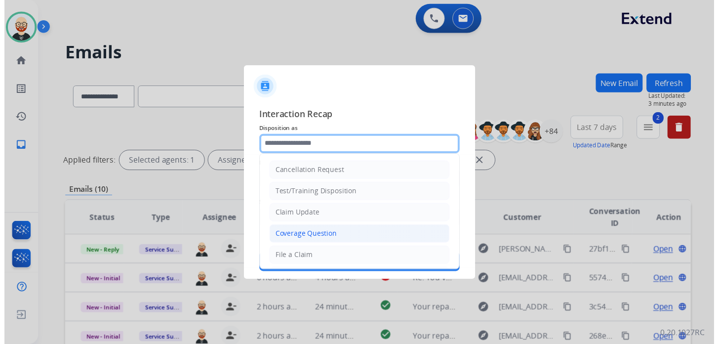
scroll to position [148, 0]
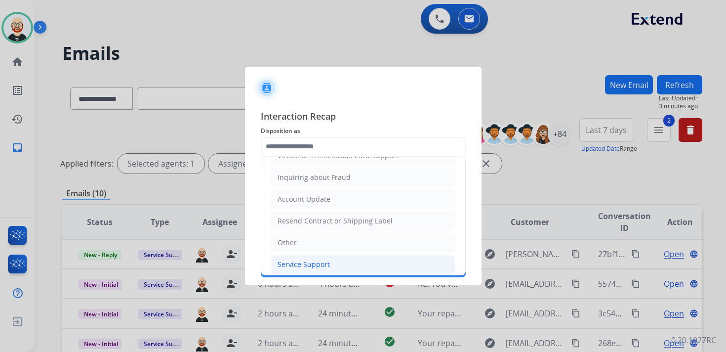
click at [306, 255] on li "Service Support" at bounding box center [363, 264] width 184 height 19
type input "**********"
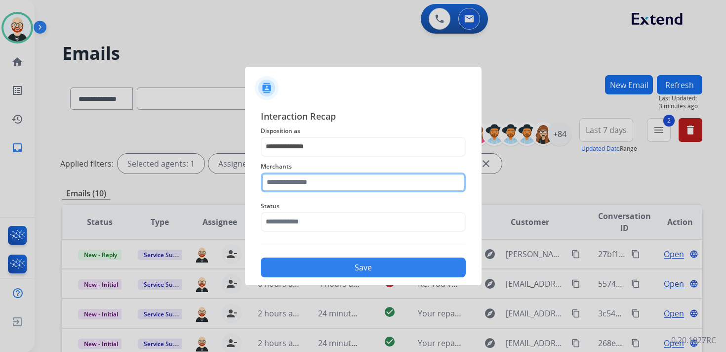
click at [297, 185] on input "text" at bounding box center [363, 182] width 205 height 20
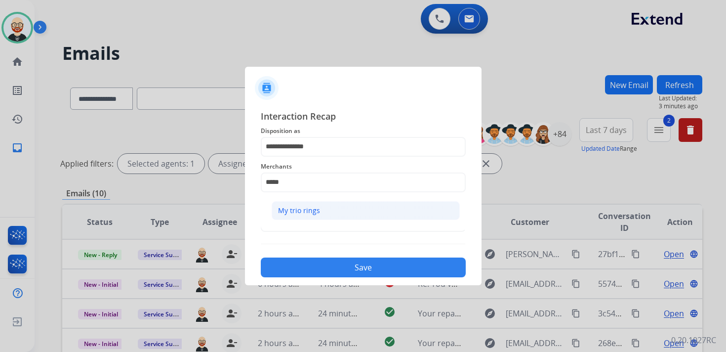
click at [293, 207] on div "My trio rings" at bounding box center [299, 211] width 42 height 10
type input "**********"
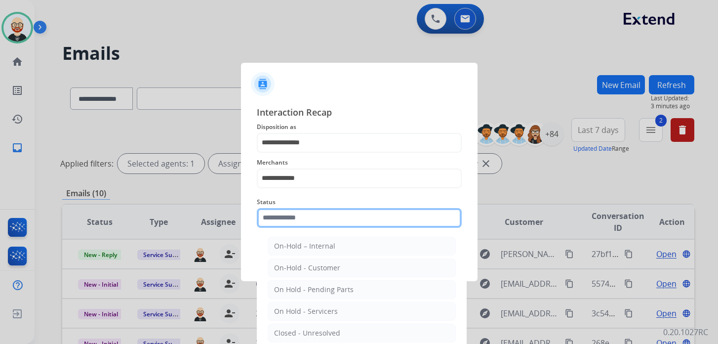
click at [291, 225] on input "text" at bounding box center [359, 218] width 205 height 20
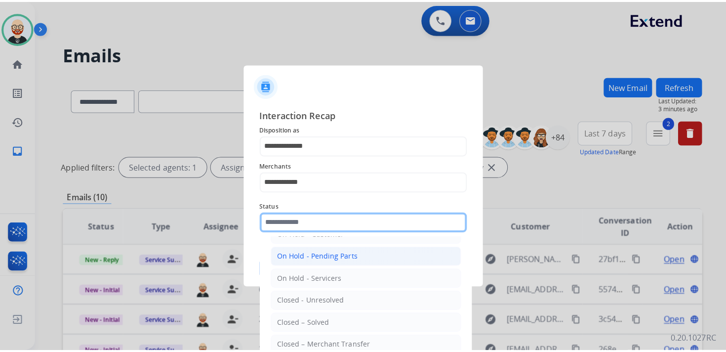
scroll to position [39, 0]
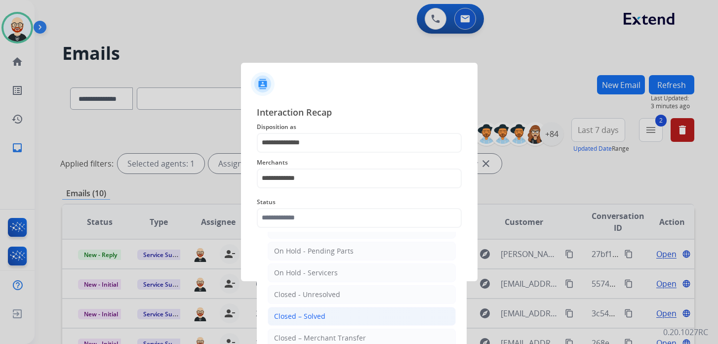
click at [292, 307] on li "Closed – Solved" at bounding box center [362, 316] width 188 height 19
type input "**********"
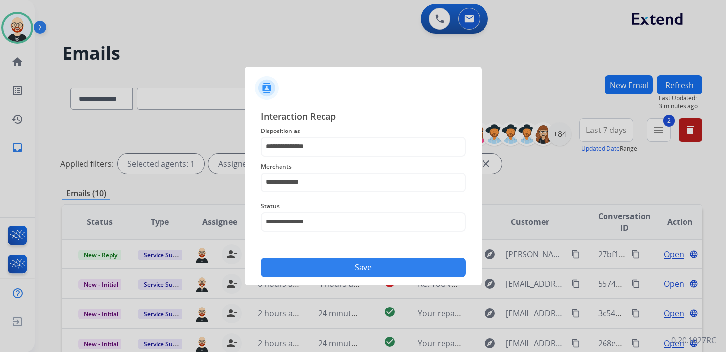
click at [296, 268] on button "Save" at bounding box center [363, 267] width 205 height 20
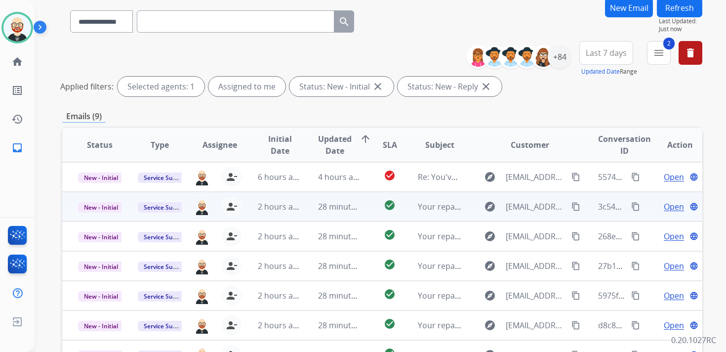
scroll to position [0, 0]
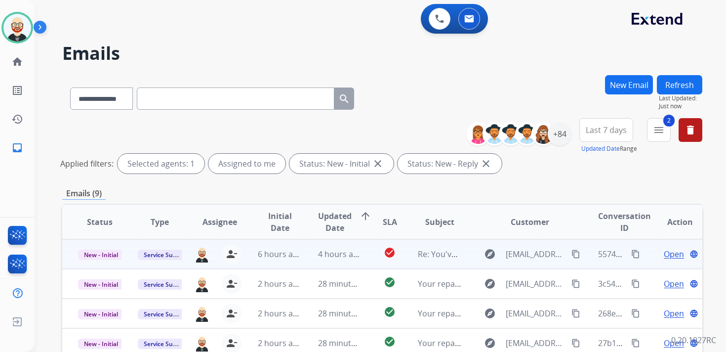
click at [666, 254] on span "Open" at bounding box center [674, 254] width 20 height 12
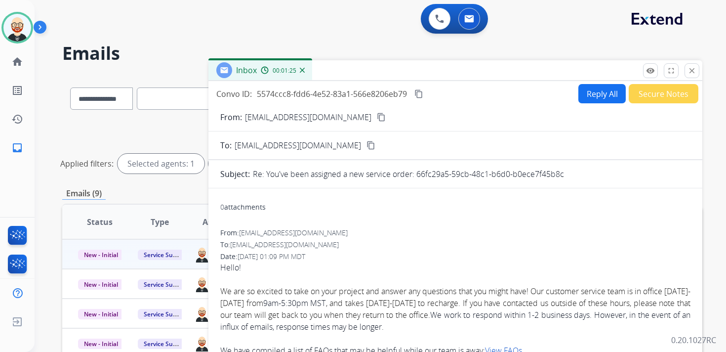
click at [420, 93] on mat-icon "content_copy" at bounding box center [419, 93] width 9 height 9
drag, startPoint x: 572, startPoint y: 173, endPoint x: 418, endPoint y: 179, distance: 154.3
click at [418, 179] on div "Re: You've been assigned a new service order: 66fc29a5-59cb-48c1-b6d0-b0ece7f45…" at bounding box center [472, 174] width 438 height 12
copy p "66fc29a5-59cb-48c1-b6d0-b0ece7f45b8c"
click at [416, 93] on mat-icon "content_copy" at bounding box center [419, 93] width 9 height 9
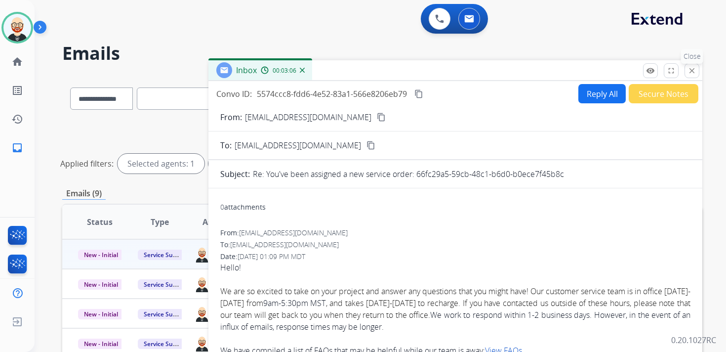
click at [694, 70] on mat-icon "close" at bounding box center [692, 70] width 9 height 9
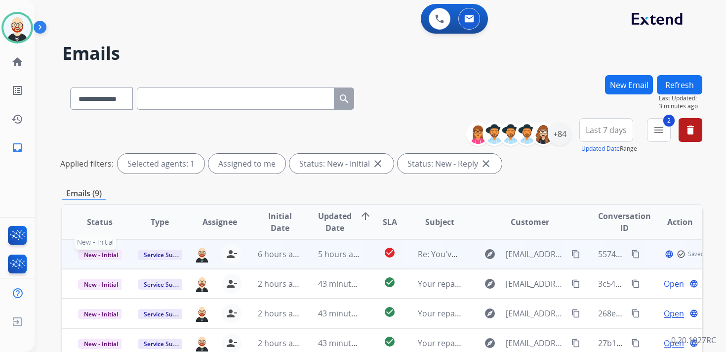
click at [97, 251] on span "New - Initial" at bounding box center [101, 254] width 46 height 10
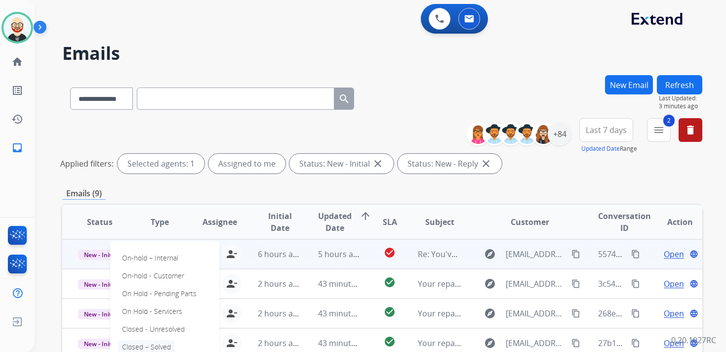
click at [144, 344] on p "Closed – Solved" at bounding box center [146, 347] width 57 height 14
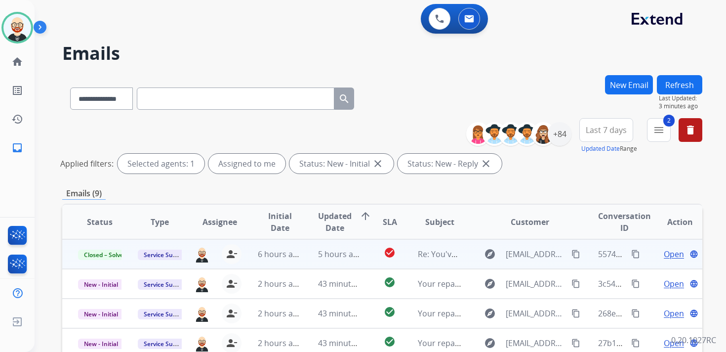
click at [683, 84] on button "Refresh" at bounding box center [679, 84] width 45 height 19
click at [672, 255] on span "Open" at bounding box center [674, 254] width 20 height 12
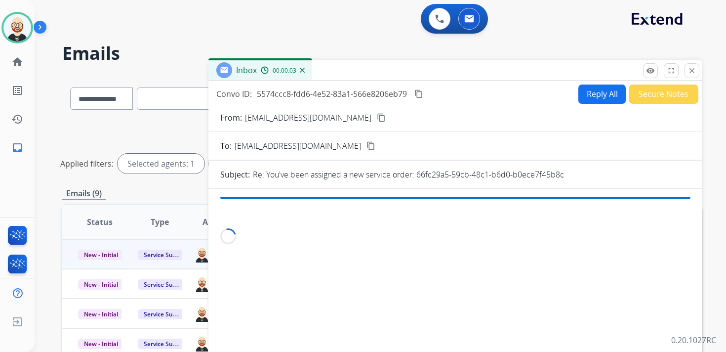
drag, startPoint x: 574, startPoint y: 173, endPoint x: 418, endPoint y: 177, distance: 156.2
click at [418, 177] on div "Re: You've been assigned a new service order: 66fc29a5-59cb-48c1-b6d0-b0ece7f45…" at bounding box center [472, 174] width 438 height 12
copy p "66fc29a5-59cb-48c1-b6d0-b0ece7f45b8c"
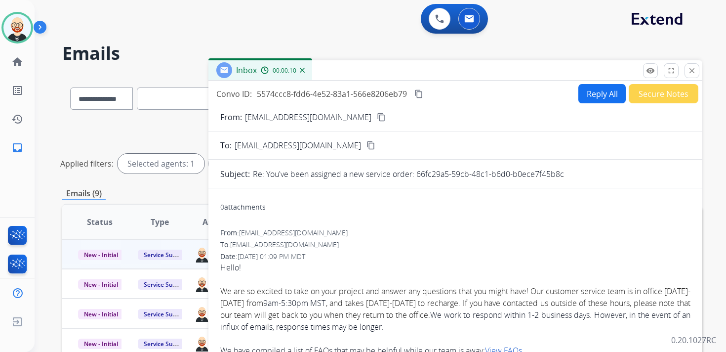
click at [418, 96] on mat-icon "content_copy" at bounding box center [419, 93] width 9 height 9
click at [691, 72] on mat-icon "close" at bounding box center [692, 70] width 9 height 9
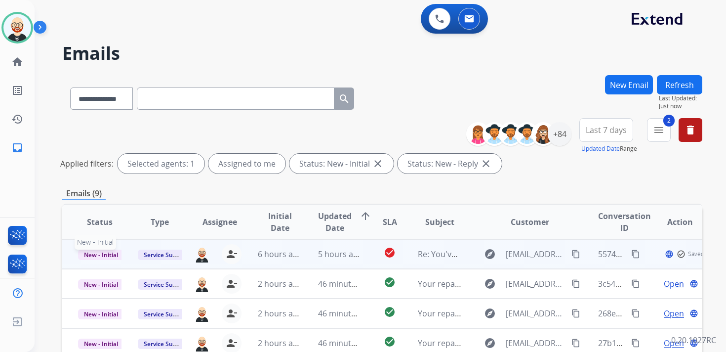
click at [107, 255] on span "New - Initial" at bounding box center [101, 254] width 46 height 10
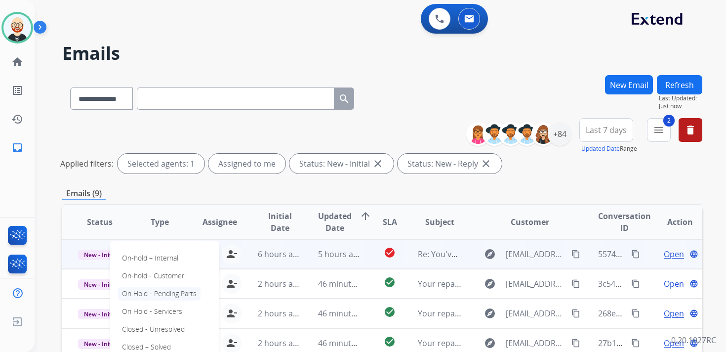
scroll to position [13, 0]
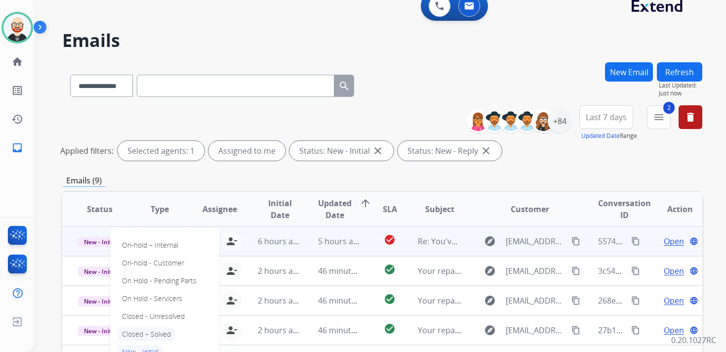
click at [145, 333] on p "Closed – Solved" at bounding box center [146, 334] width 57 height 14
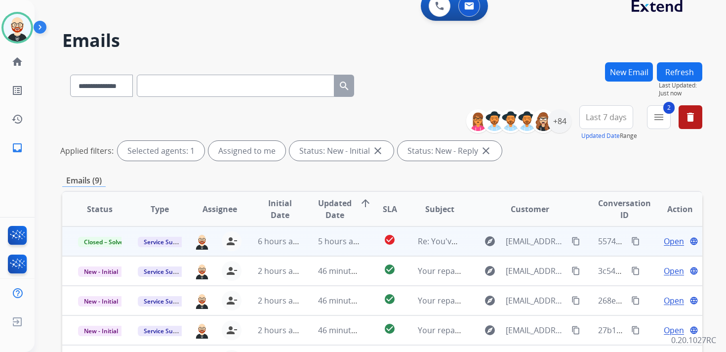
click at [685, 75] on button "Refresh" at bounding box center [679, 71] width 45 height 19
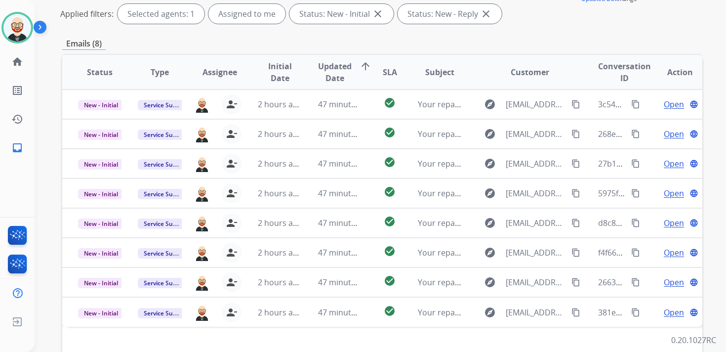
scroll to position [140, 0]
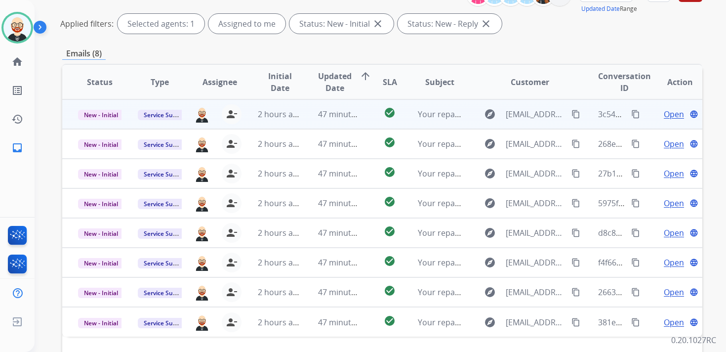
click at [666, 116] on span "Open" at bounding box center [674, 114] width 20 height 12
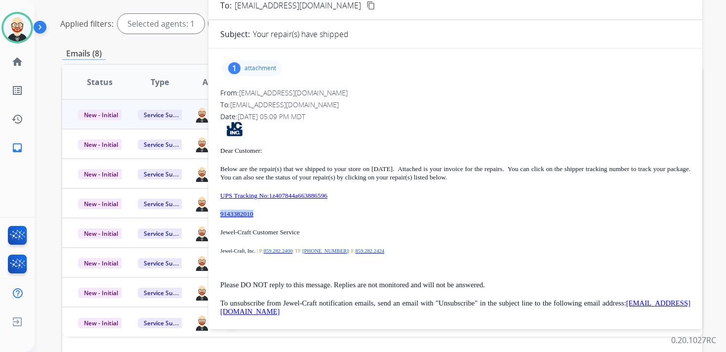
drag, startPoint x: 266, startPoint y: 215, endPoint x: 220, endPoint y: 217, distance: 46.5
click at [220, 217] on p "9143382010" at bounding box center [455, 213] width 470 height 8
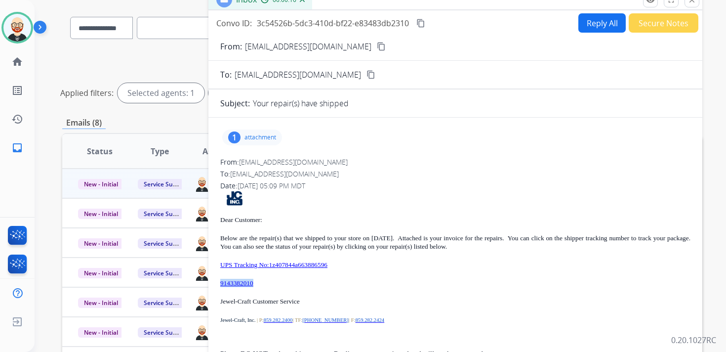
scroll to position [0, 0]
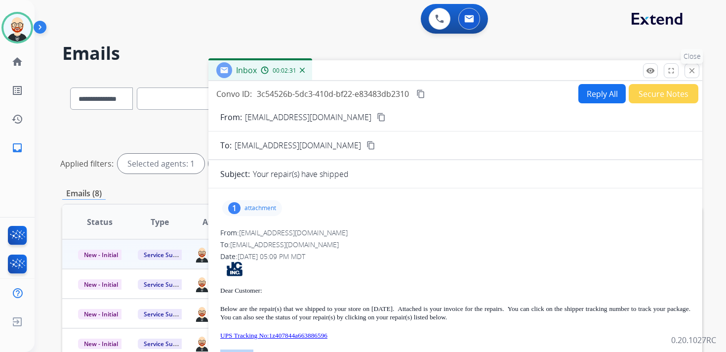
click at [694, 72] on mat-icon "close" at bounding box center [692, 70] width 9 height 9
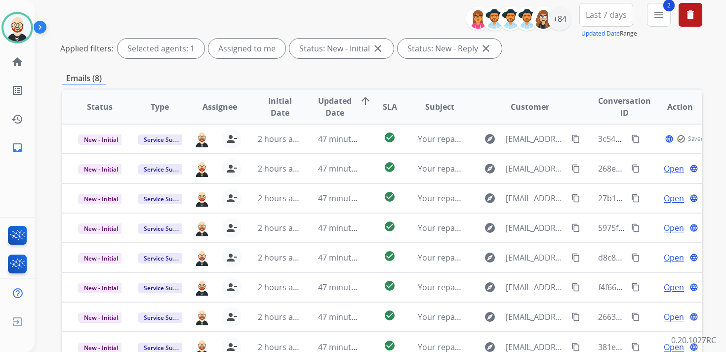
scroll to position [131, 0]
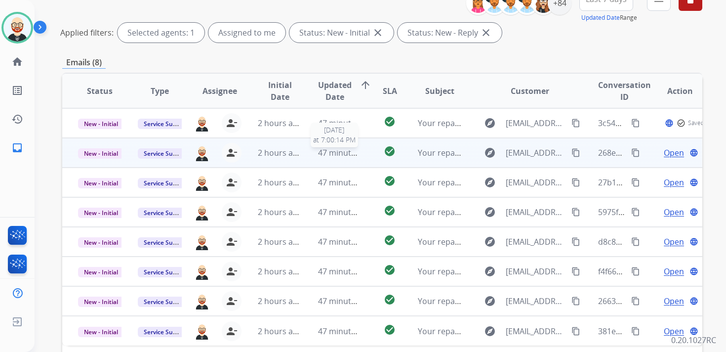
click at [353, 153] on span "47 minutes ago" at bounding box center [346, 152] width 57 height 11
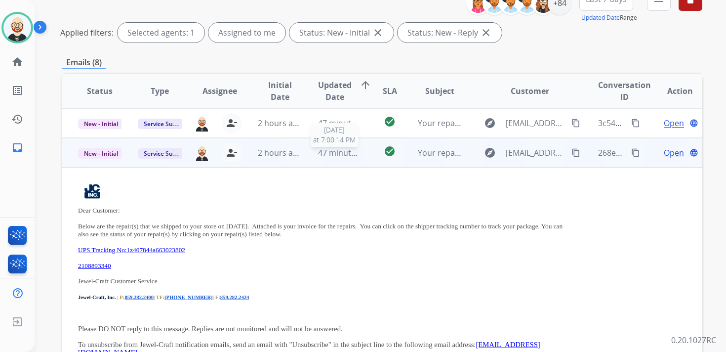
scroll to position [30, 0]
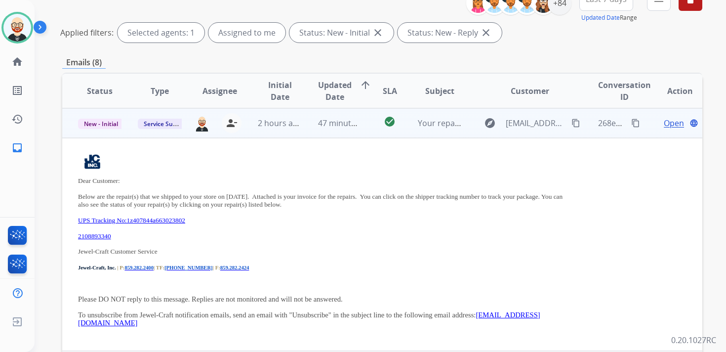
click at [308, 129] on td "47 minutes ago" at bounding box center [332, 123] width 60 height 30
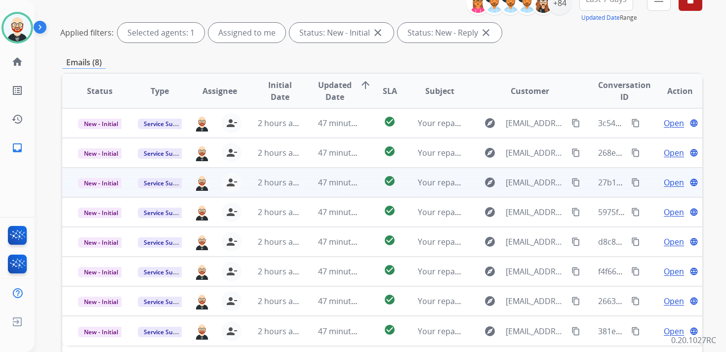
click at [302, 180] on td "47 minutes ago" at bounding box center [332, 182] width 60 height 30
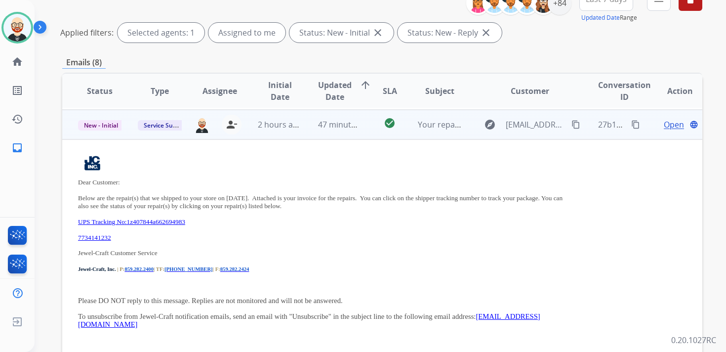
scroll to position [59, 0]
click at [304, 133] on td "47 minutes ago" at bounding box center [332, 123] width 60 height 30
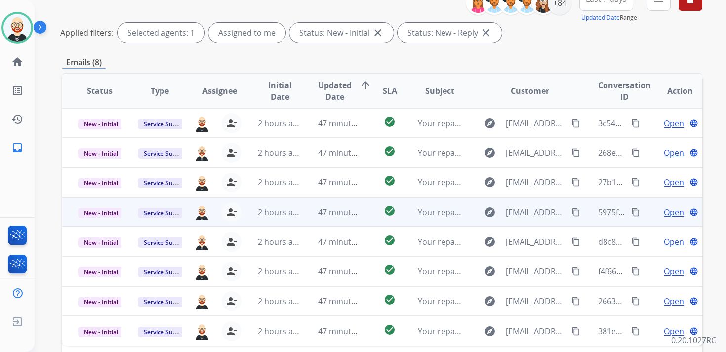
click at [297, 218] on td "2 hours ago" at bounding box center [272, 212] width 60 height 30
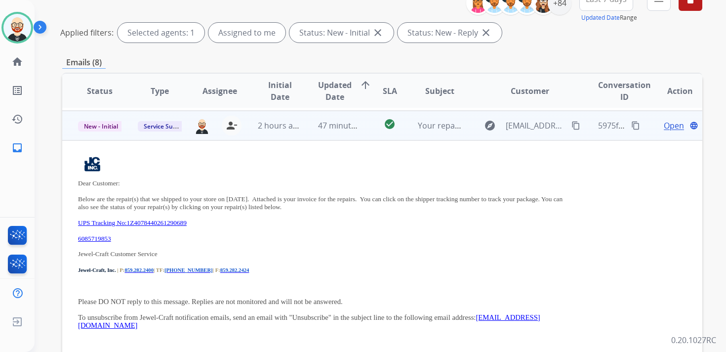
scroll to position [89, 0]
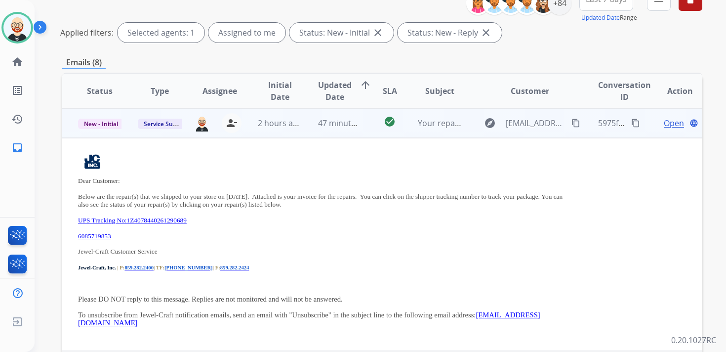
click at [306, 134] on td "47 minutes ago" at bounding box center [332, 123] width 60 height 30
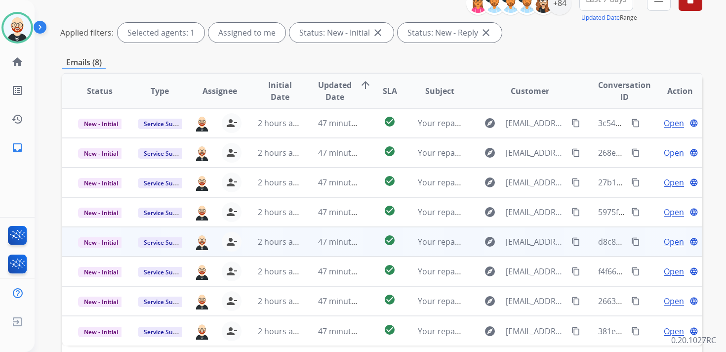
click at [302, 245] on td "47 minutes ago" at bounding box center [332, 242] width 60 height 30
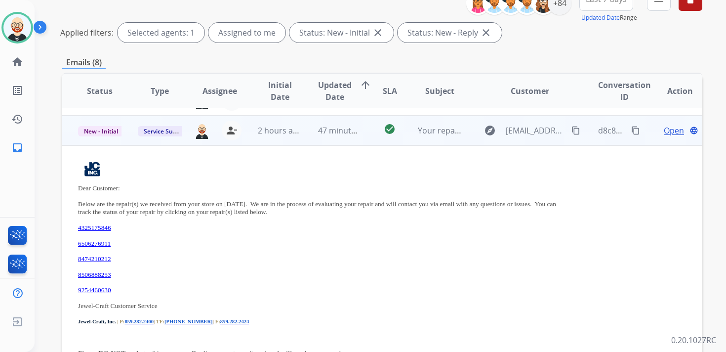
scroll to position [119, 0]
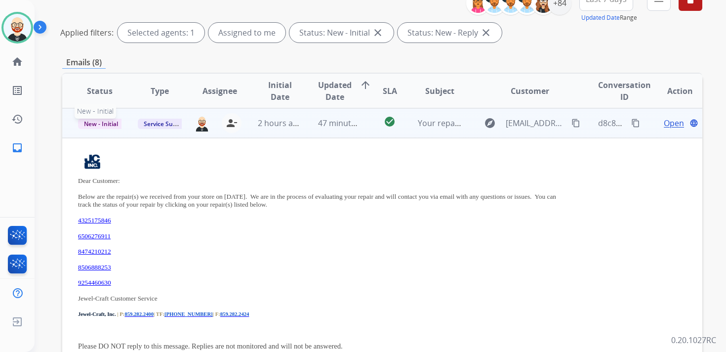
click at [102, 128] on span "New - Initial" at bounding box center [101, 124] width 46 height 10
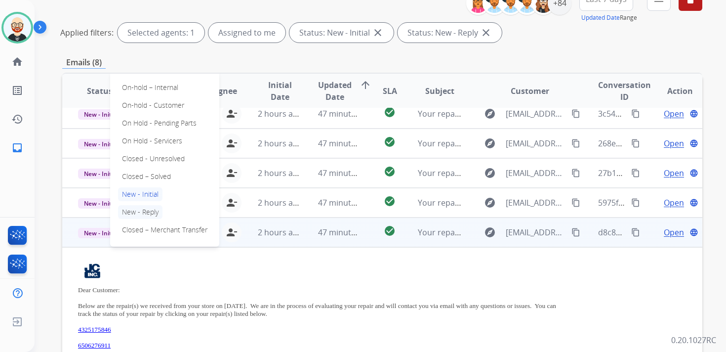
scroll to position [0, 0]
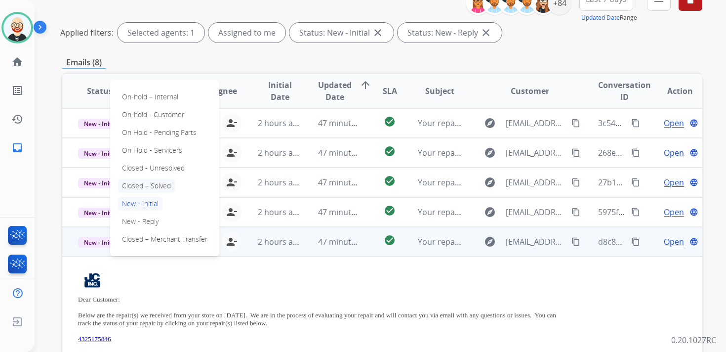
click at [136, 184] on p "Closed – Solved" at bounding box center [146, 186] width 57 height 14
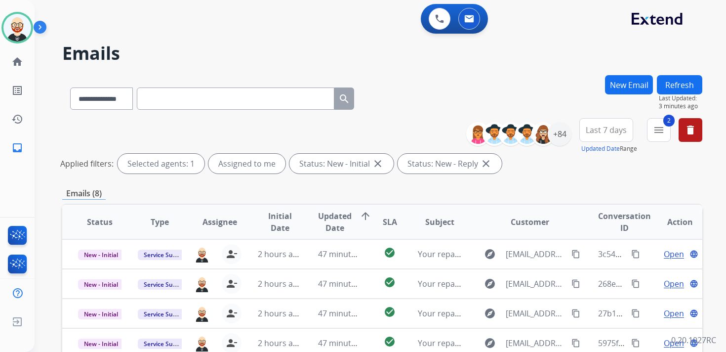
click at [667, 84] on button "Refresh" at bounding box center [679, 84] width 45 height 19
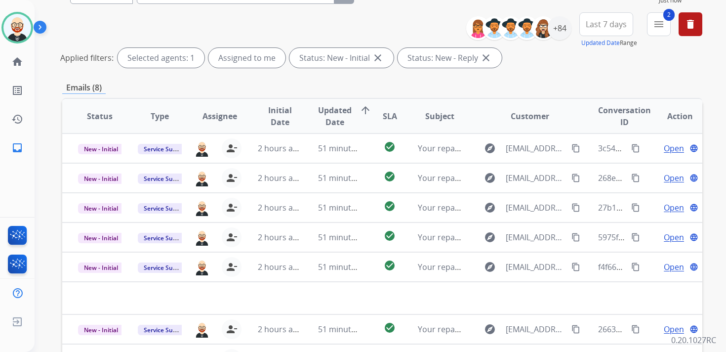
scroll to position [234, 0]
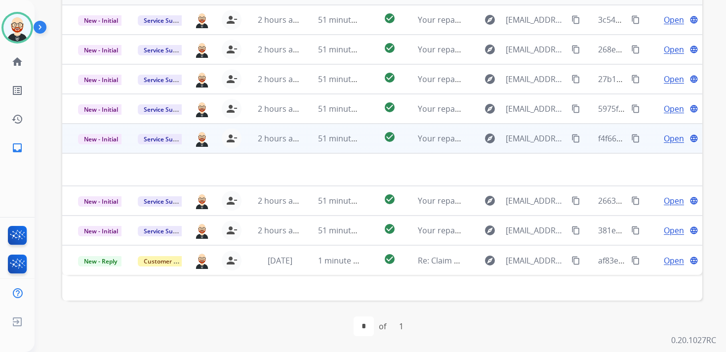
click at [302, 144] on td "51 minutes ago" at bounding box center [332, 139] width 60 height 30
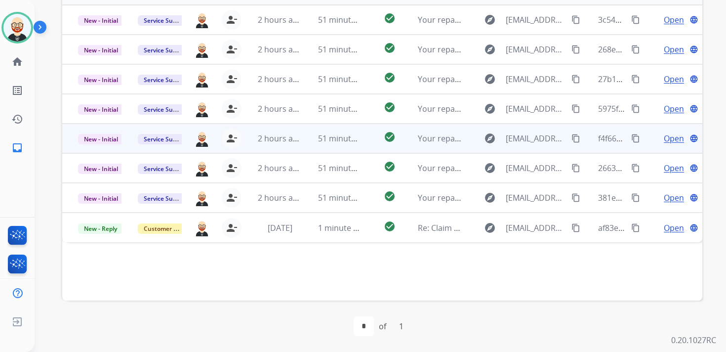
click at [302, 144] on td "51 minutes ago" at bounding box center [332, 139] width 60 height 30
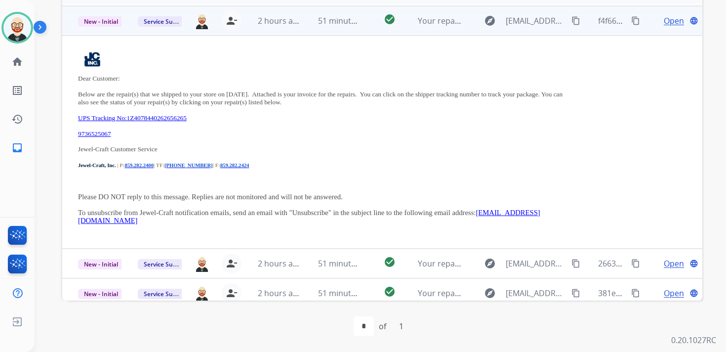
scroll to position [119, 0]
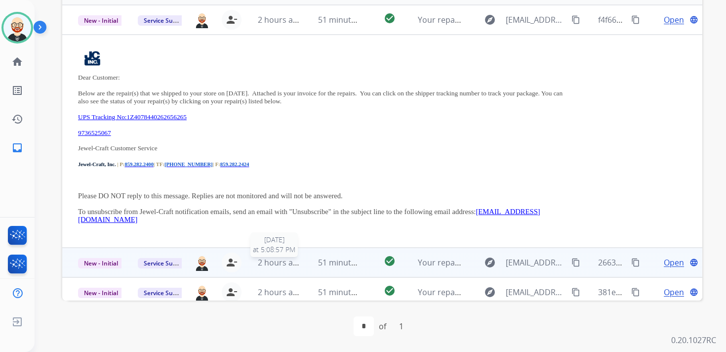
click at [298, 260] on span "2 hours ago" at bounding box center [280, 262] width 44 height 11
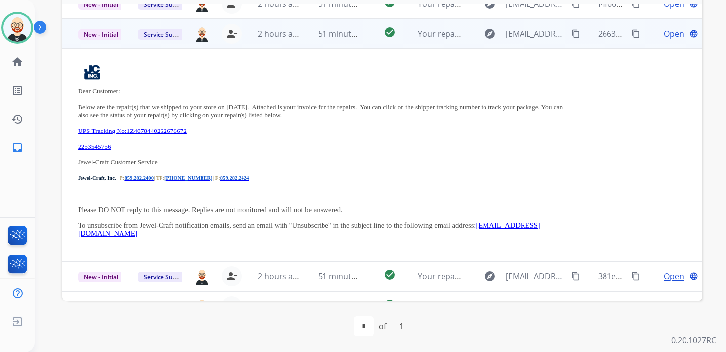
scroll to position [148, 0]
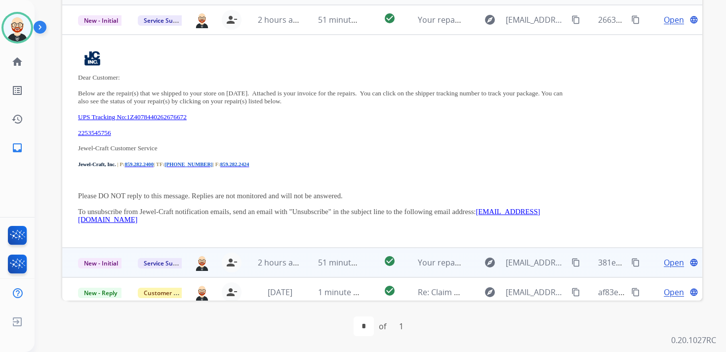
click at [307, 269] on td "51 minutes ago" at bounding box center [332, 263] width 60 height 30
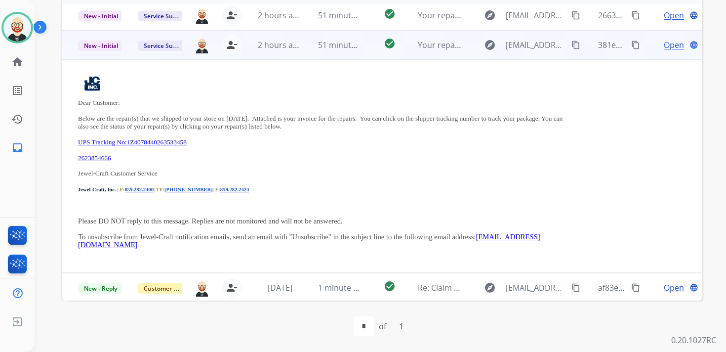
scroll to position [154, 0]
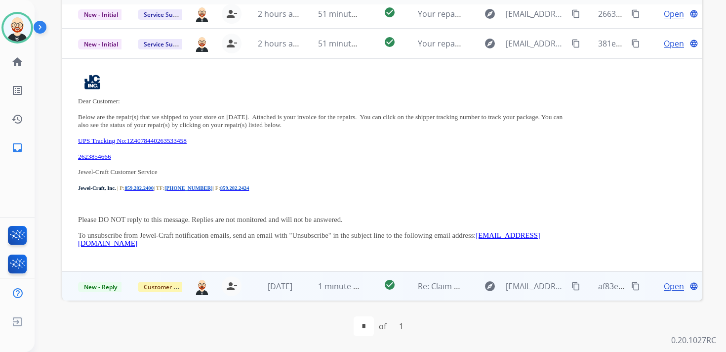
click at [305, 283] on td "1 minute ago" at bounding box center [332, 286] width 60 height 30
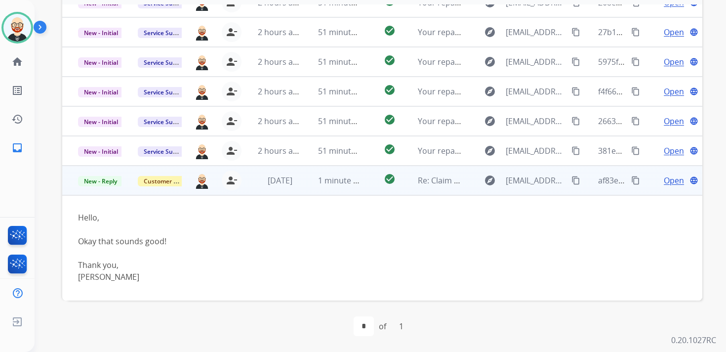
scroll to position [57, 0]
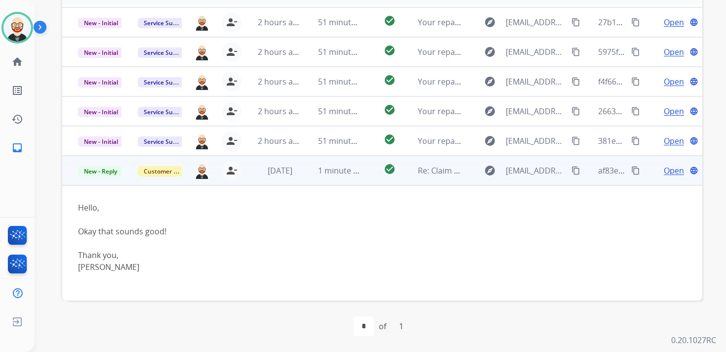
click at [302, 181] on td "1 minute ago" at bounding box center [332, 171] width 60 height 30
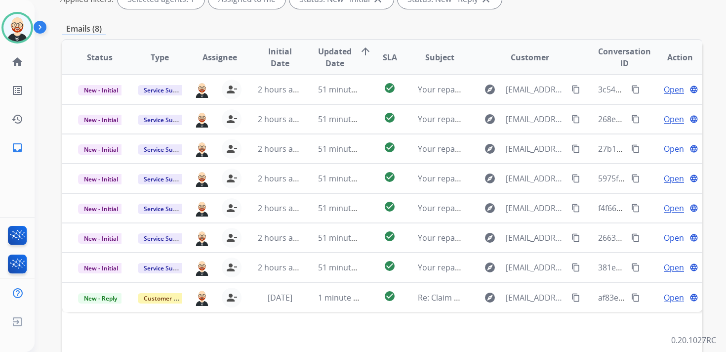
scroll to position [167, 0]
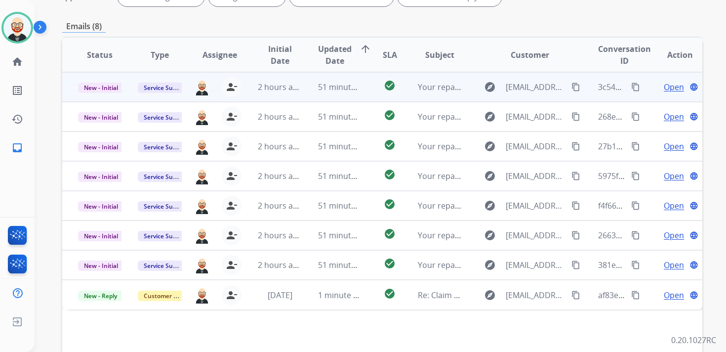
click at [668, 87] on span "Open" at bounding box center [674, 87] width 20 height 12
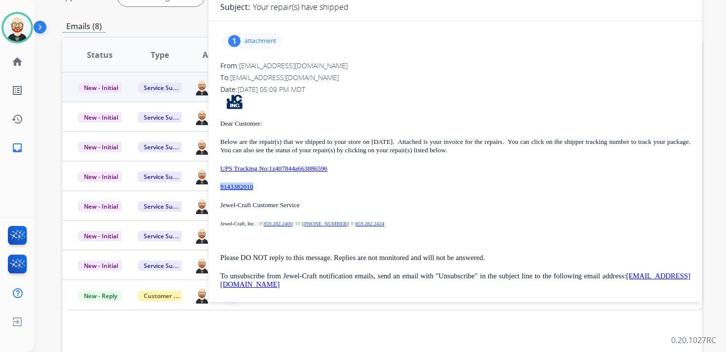
drag, startPoint x: 265, startPoint y: 187, endPoint x: 218, endPoint y: 190, distance: 46.5
click at [218, 190] on div "1 attachment From: [EMAIL_ADDRESS][DOMAIN_NAME] To: [EMAIL_ADDRESS][DOMAIN_NAME…" at bounding box center [455, 163] width 494 height 269
click at [262, 39] on p "attachment" at bounding box center [261, 41] width 32 height 8
click at [291, 63] on mat-icon "download" at bounding box center [289, 66] width 9 height 9
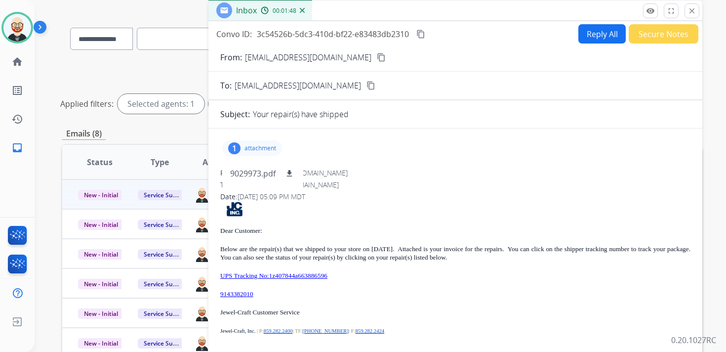
scroll to position [65, 0]
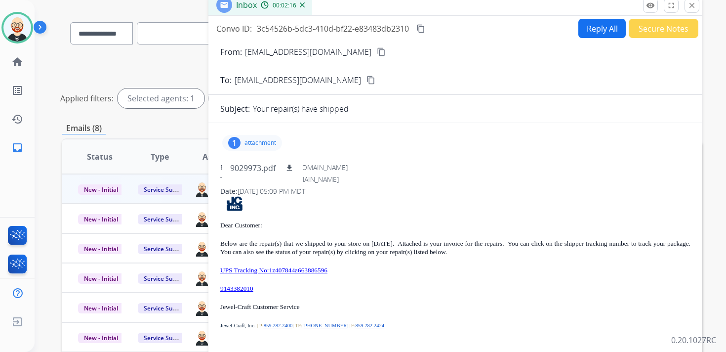
click at [419, 28] on mat-icon "content_copy" at bounding box center [420, 28] width 9 height 9
click at [380, 272] on p "UPS Tracking No:1z407844a663886596" at bounding box center [455, 270] width 470 height 8
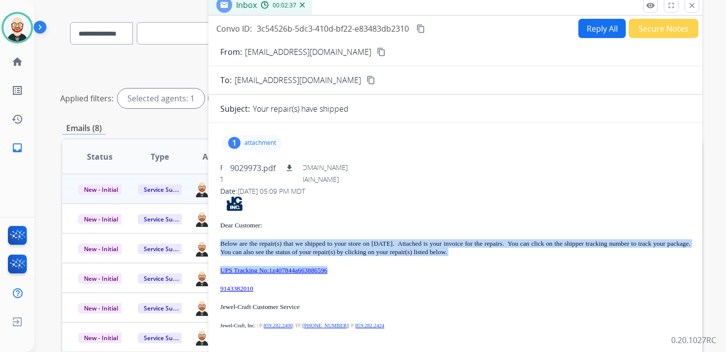
drag, startPoint x: 358, startPoint y: 273, endPoint x: 213, endPoint y: 243, distance: 147.9
click at [213, 243] on div "1 attachment 9029973.pdf download From: [EMAIL_ADDRESS][DOMAIN_NAME] To: [EMAIL…" at bounding box center [455, 265] width 494 height 269
click at [690, 9] on mat-icon "close" at bounding box center [692, 5] width 9 height 9
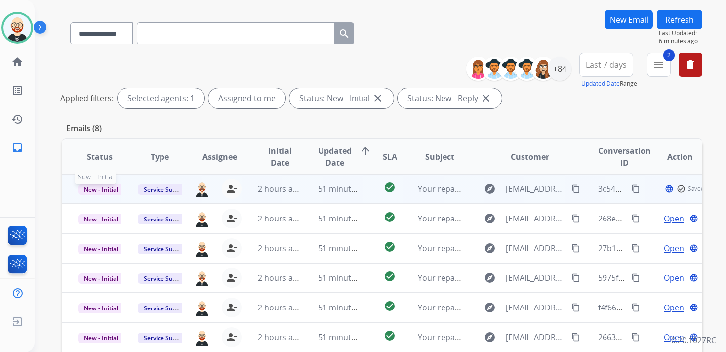
click at [116, 190] on span "New - Initial" at bounding box center [101, 189] width 46 height 10
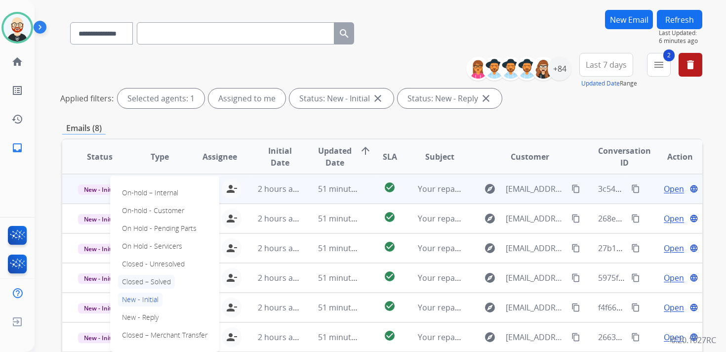
click at [155, 282] on p "Closed – Solved" at bounding box center [146, 282] width 57 height 14
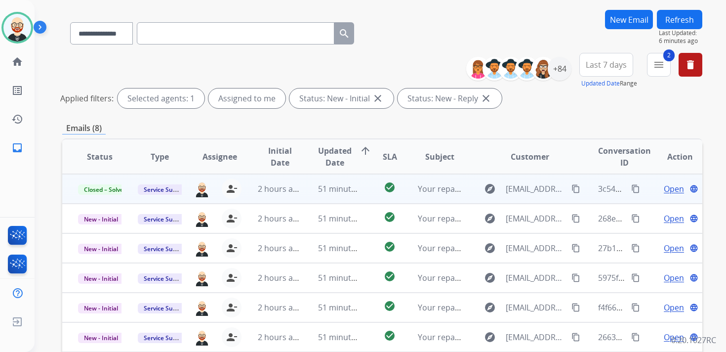
click at [673, 20] on button "Refresh" at bounding box center [679, 19] width 45 height 19
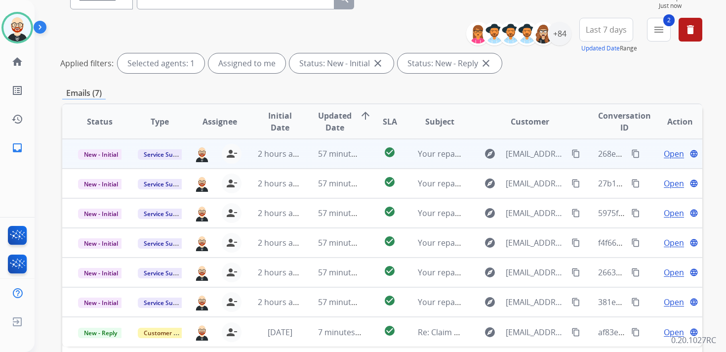
scroll to position [94, 0]
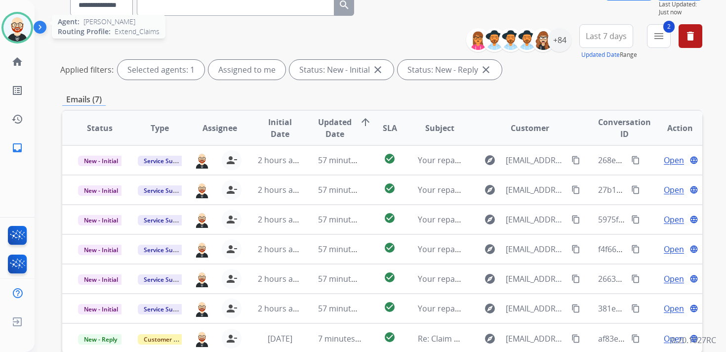
click at [18, 30] on img at bounding box center [17, 28] width 28 height 28
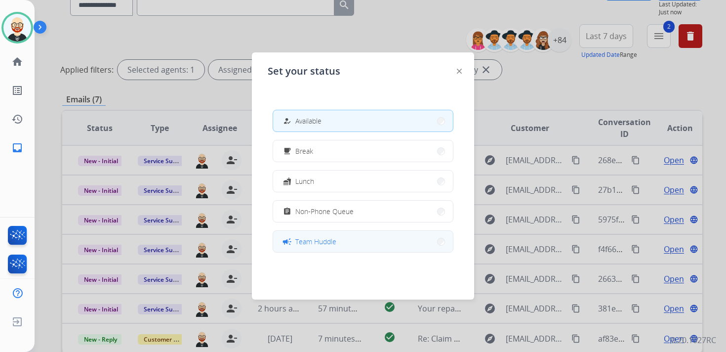
scroll to position [156, 0]
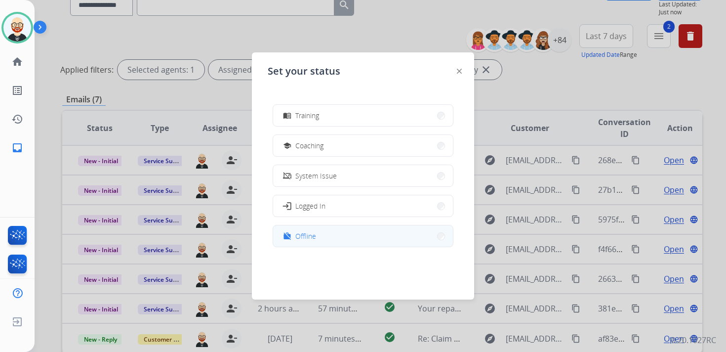
click at [310, 234] on span "Offline" at bounding box center [305, 236] width 21 height 10
